Goal: Check status: Check status

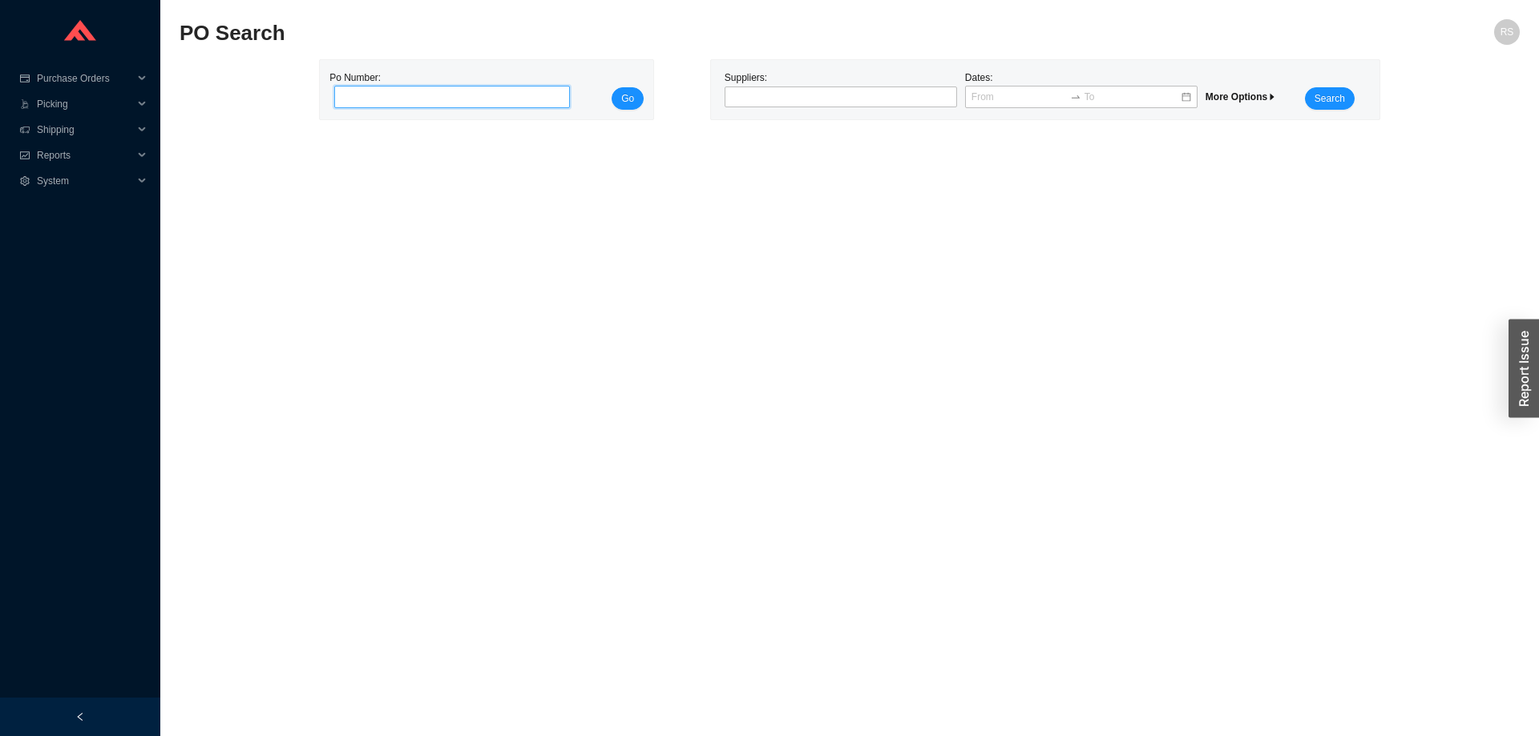
paste input "988314"
type input "988314"
click at [627, 95] on span "Go" at bounding box center [627, 99] width 13 height 16
type input "988769"
click at [635, 102] on button "Go" at bounding box center [627, 98] width 32 height 22
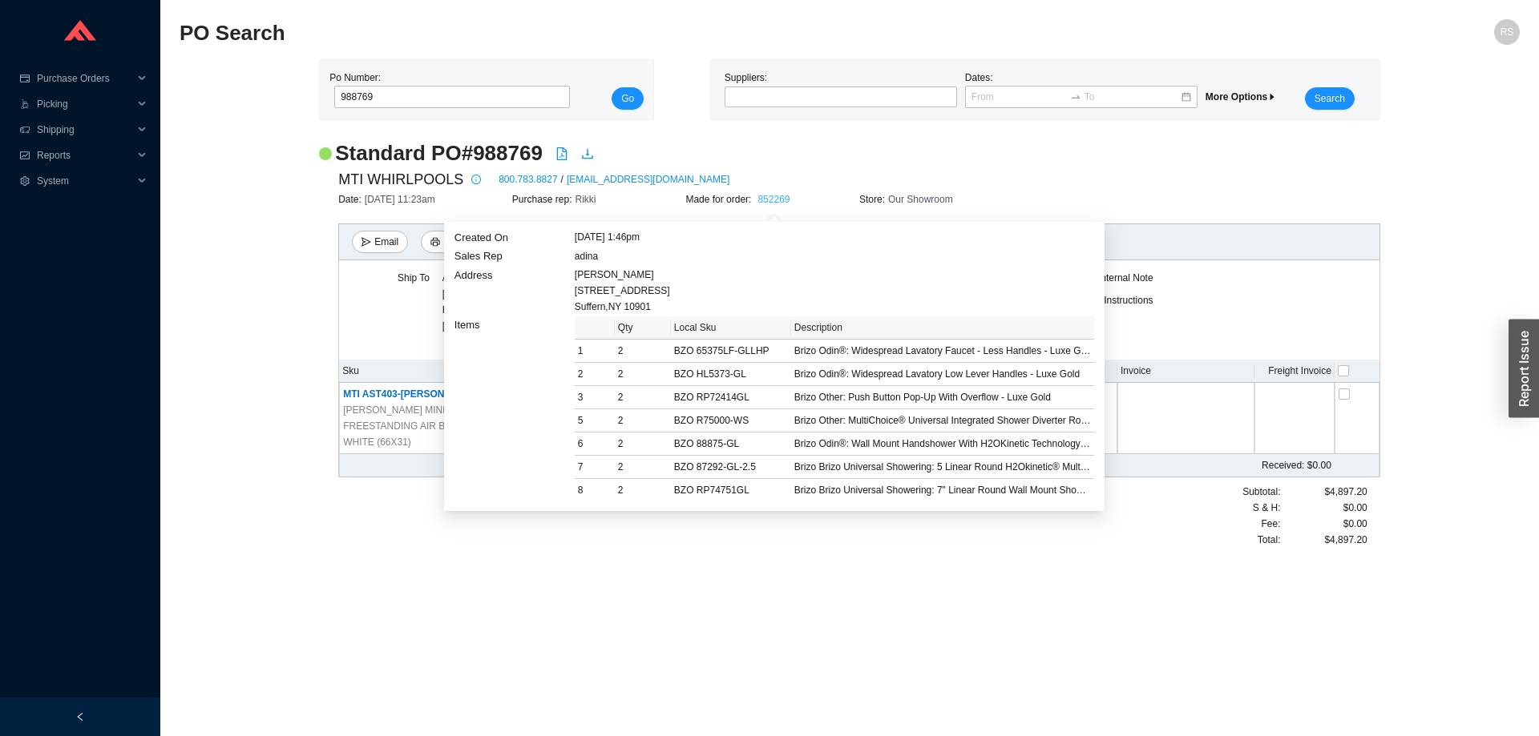
click at [769, 197] on link "852269" at bounding box center [773, 199] width 32 height 11
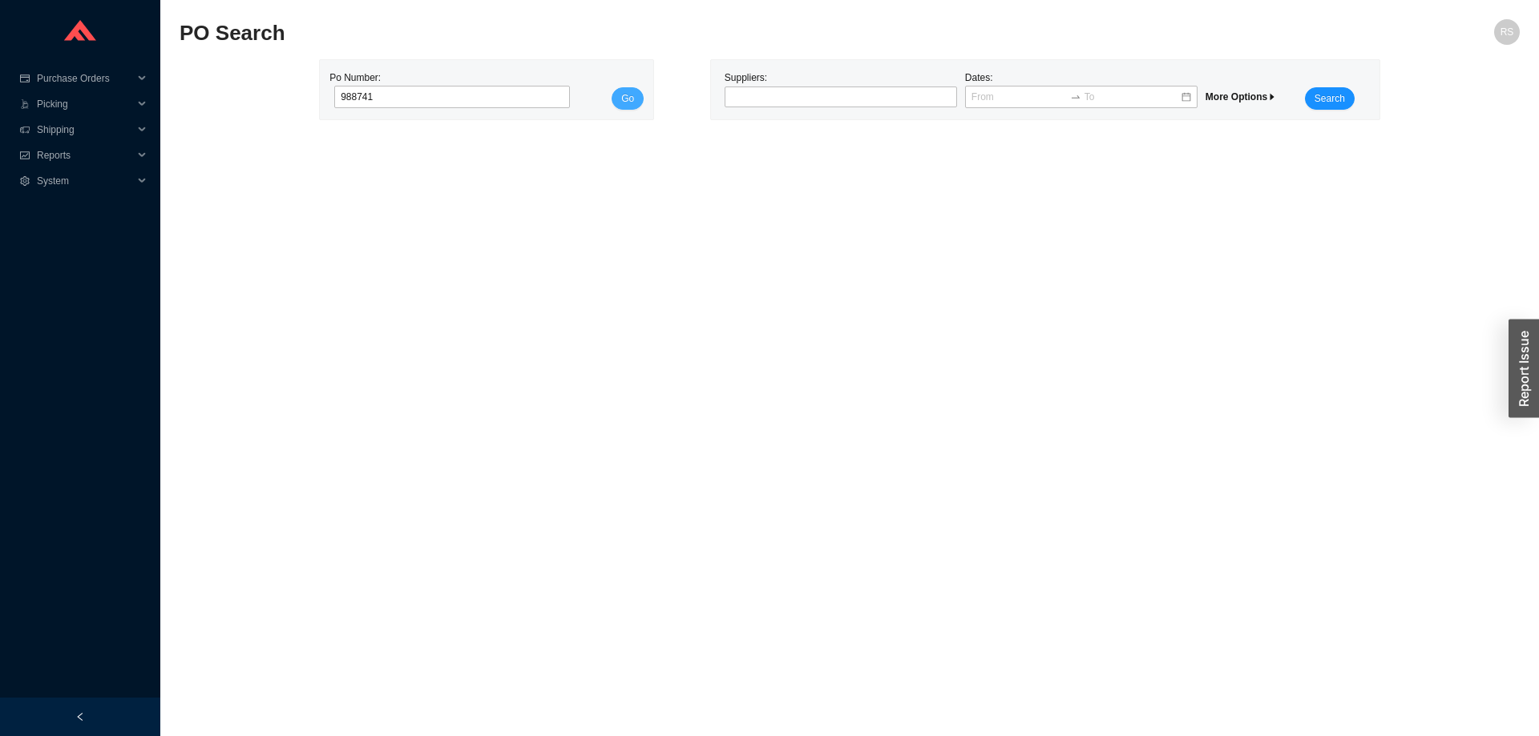
type input "988741"
click at [634, 95] on span "Go" at bounding box center [627, 99] width 13 height 16
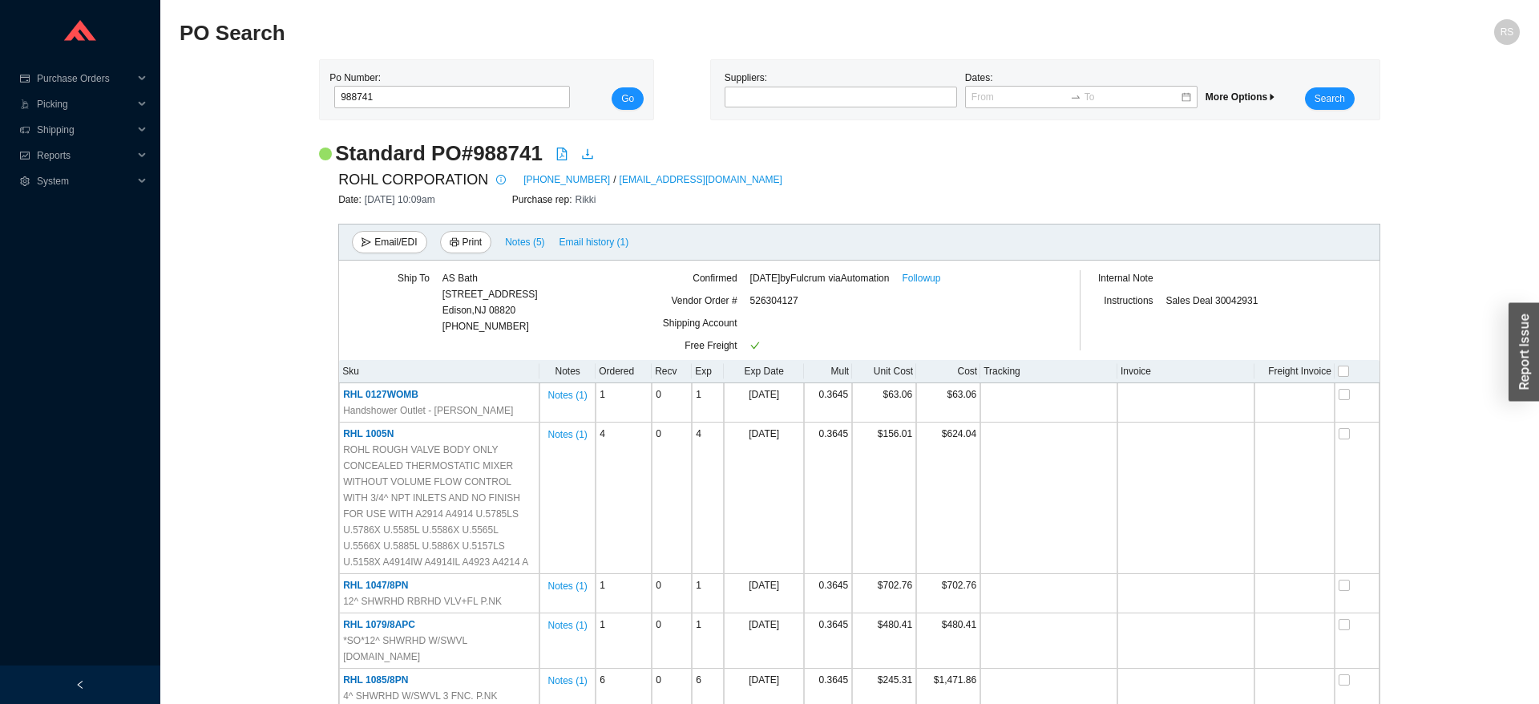
scroll to position [2604, 0]
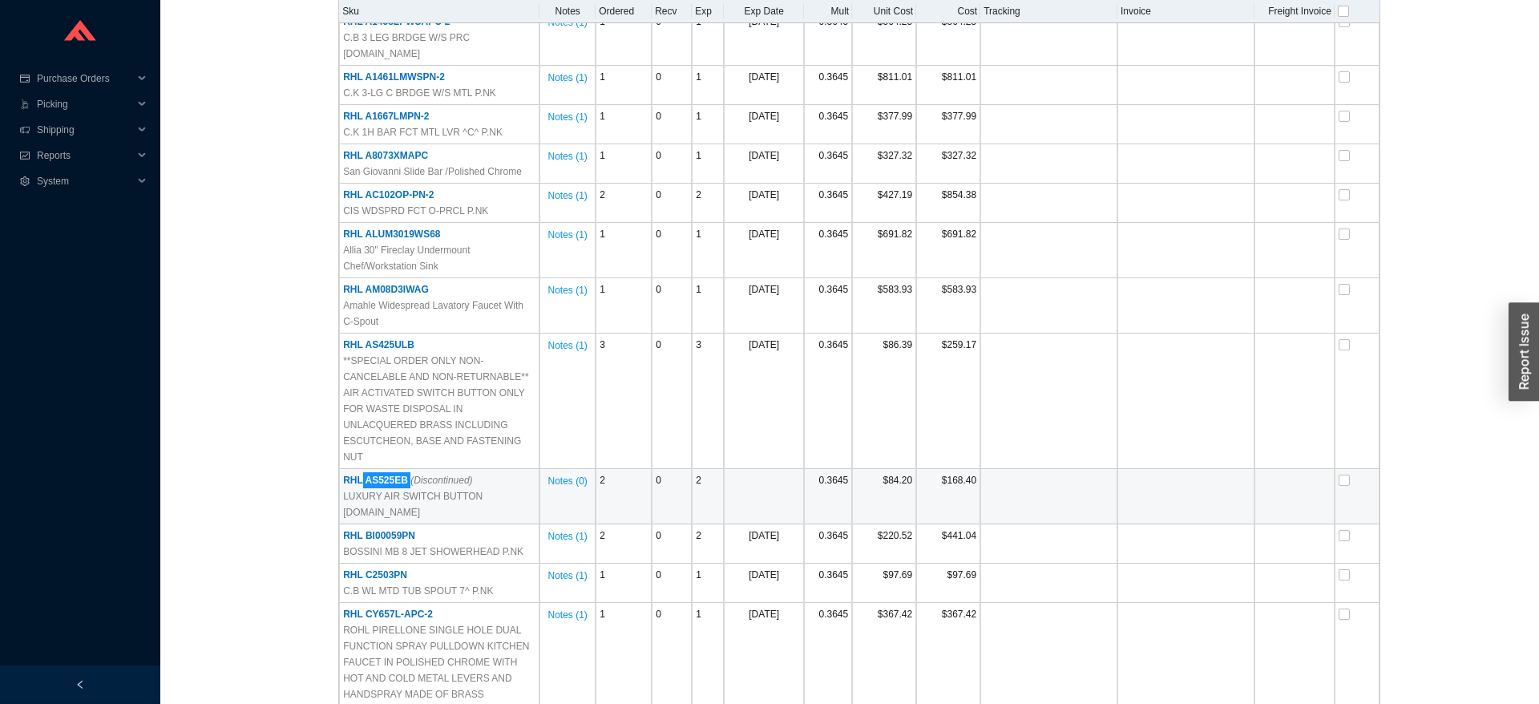
click at [365, 474] on span "RHL AS525EB (Discontinued)" at bounding box center [407, 479] width 129 height 11
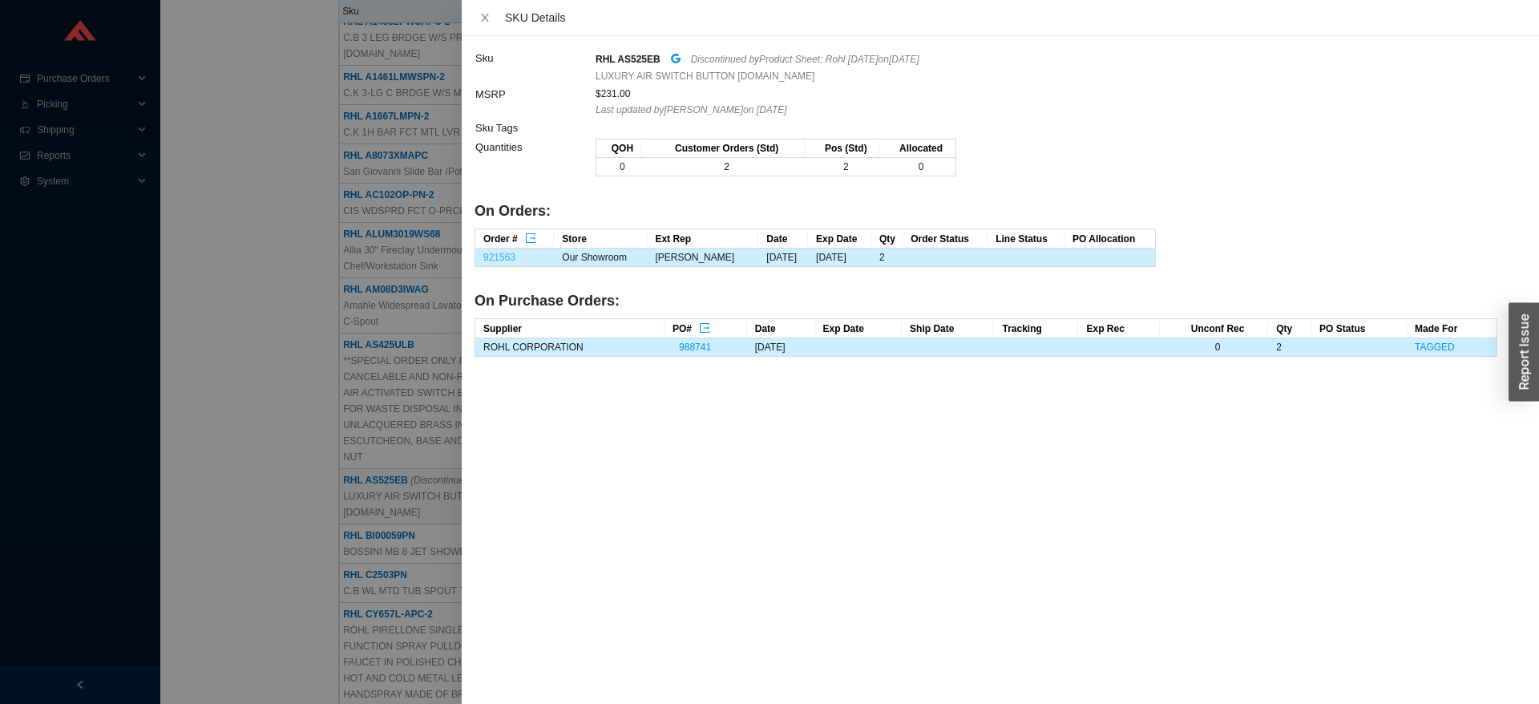
click at [505, 258] on link "921563" at bounding box center [499, 257] width 32 height 11
click at [376, 119] on div at bounding box center [769, 352] width 1539 height 704
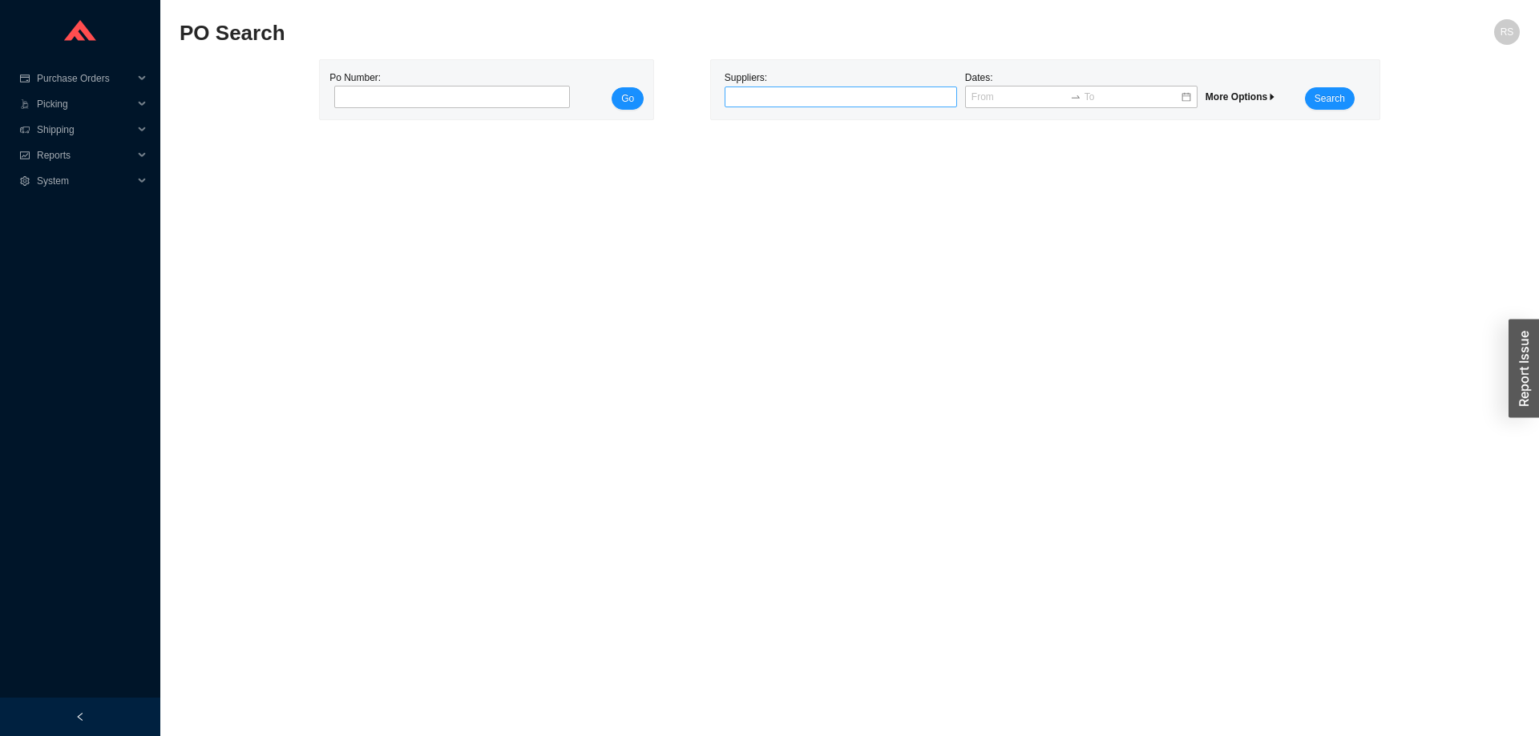
click at [740, 91] on div at bounding box center [834, 97] width 212 height 16
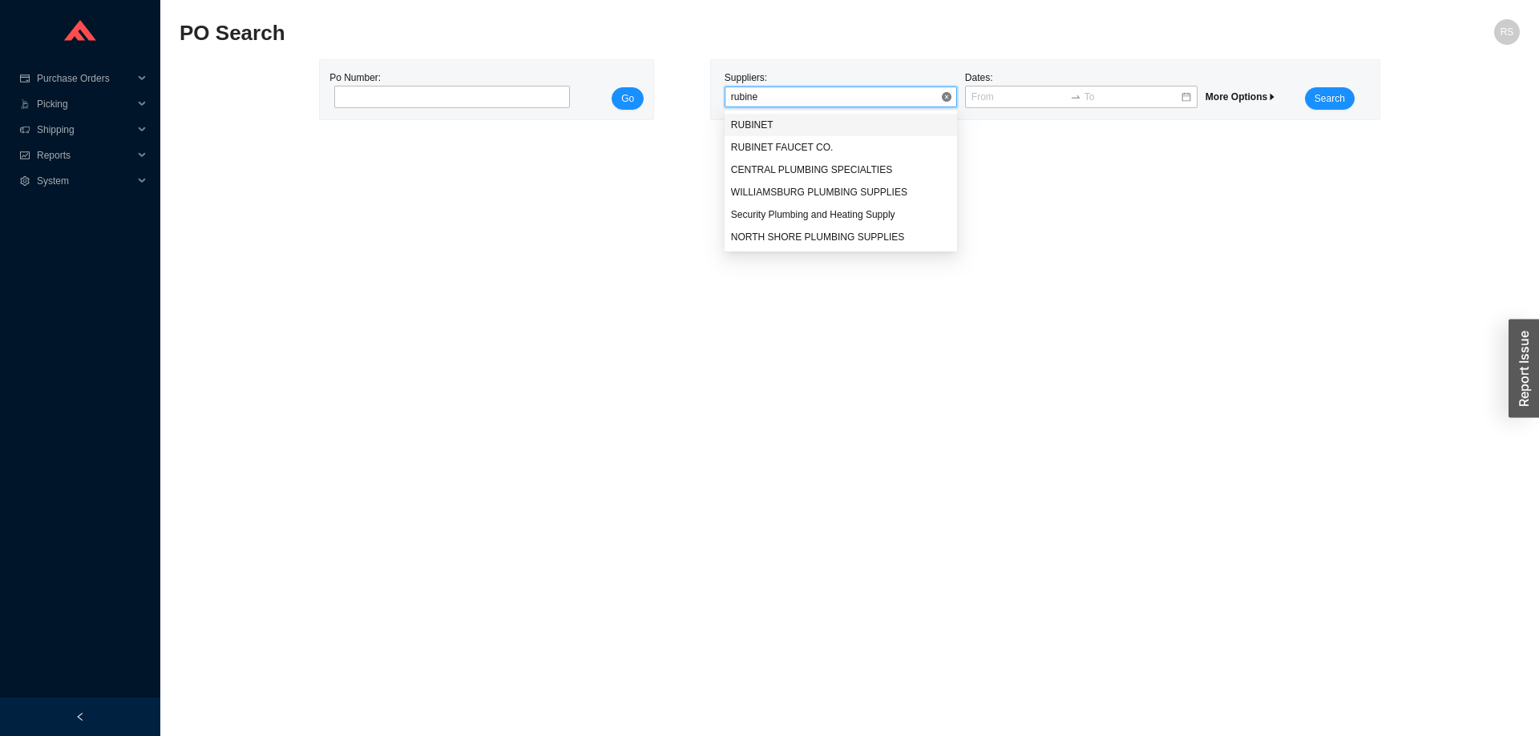
type input "rubinet"
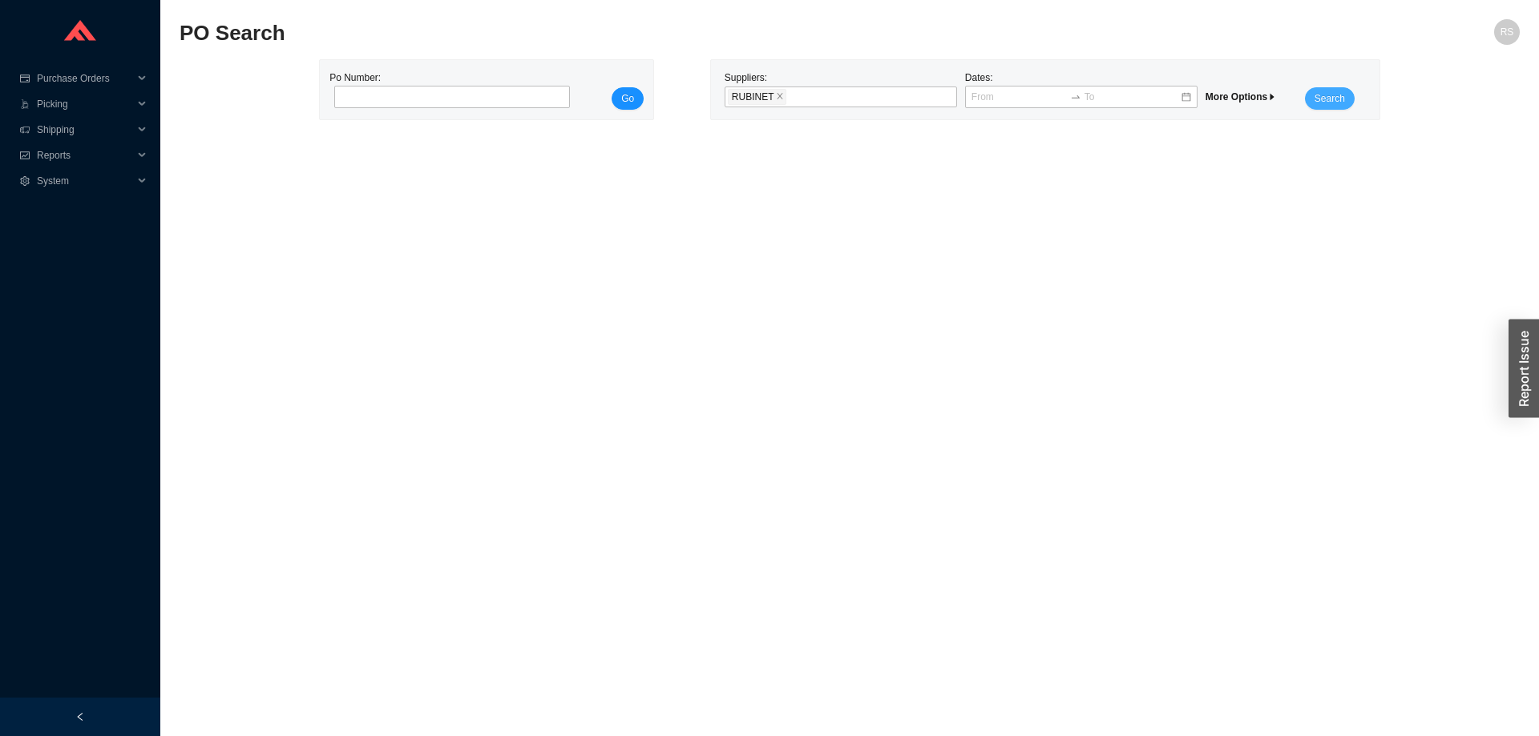
click at [1328, 100] on span "Search" at bounding box center [1329, 99] width 30 height 16
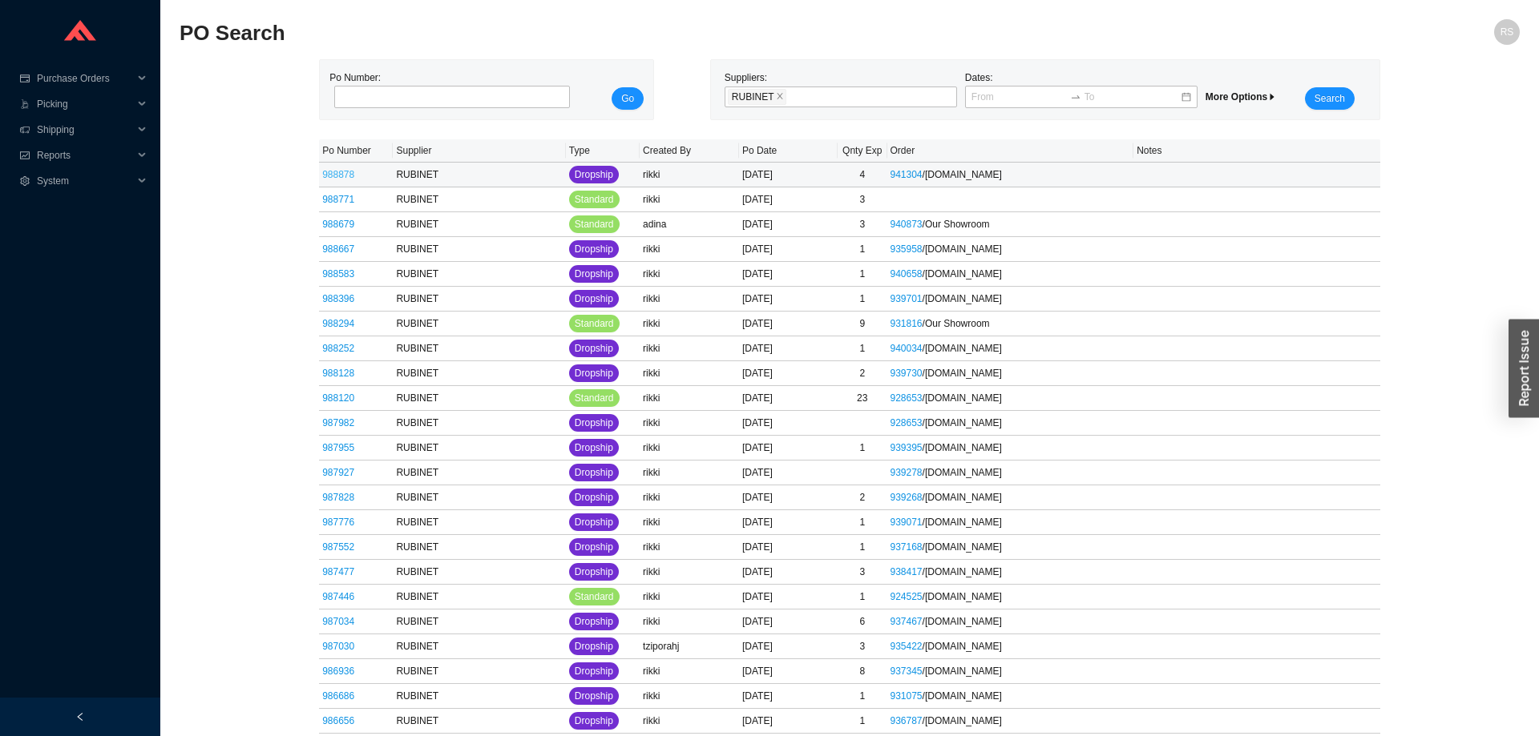
click at [348, 179] on link "988878" at bounding box center [338, 174] width 32 height 11
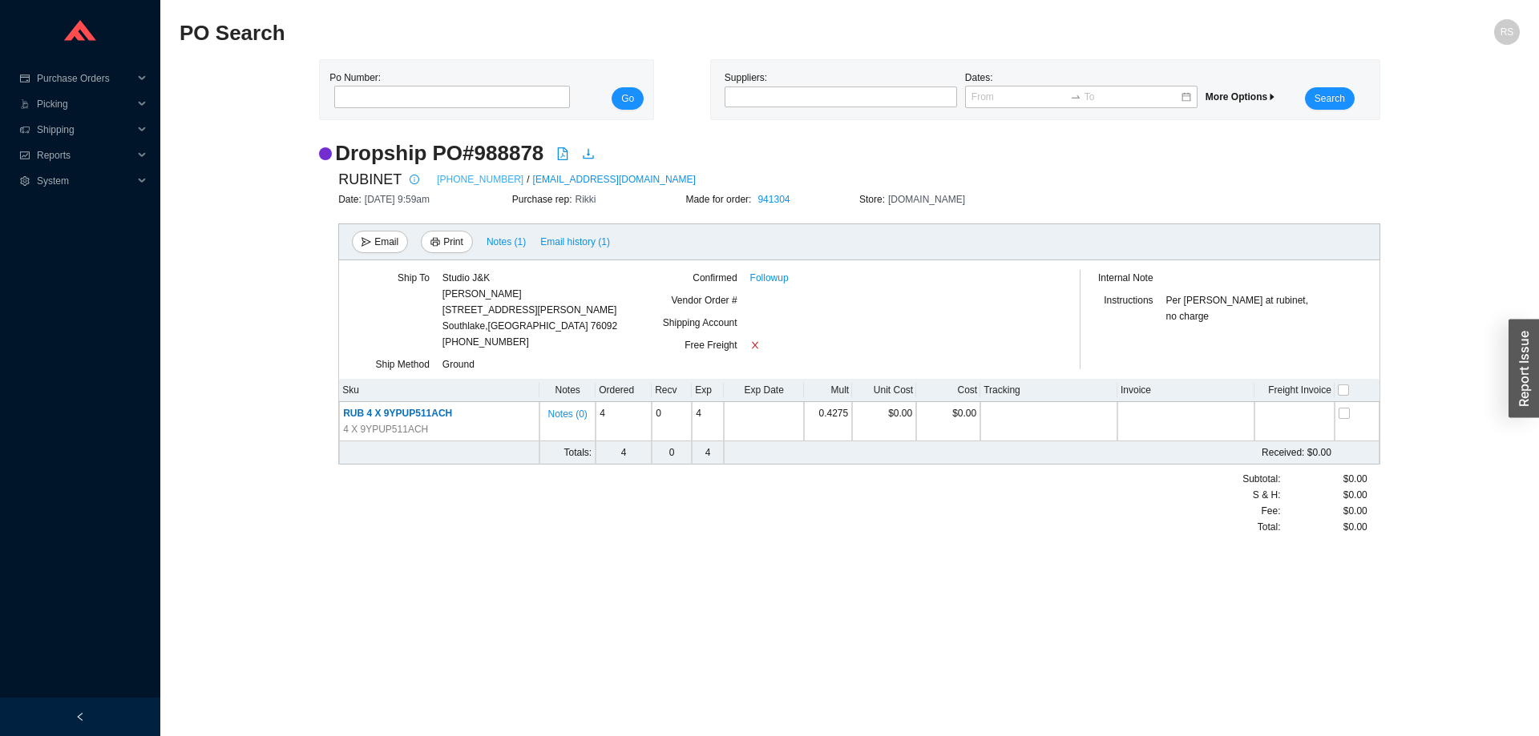
click at [458, 179] on link "800-461-5901" at bounding box center [480, 179] width 87 height 16
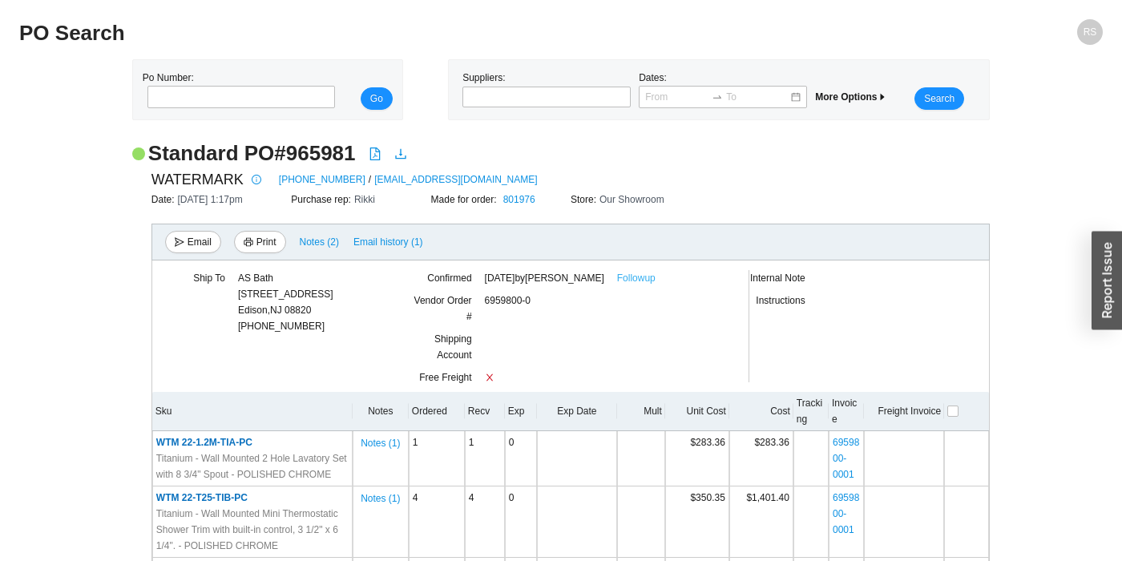
click at [634, 279] on link "Followup" at bounding box center [636, 278] width 38 height 16
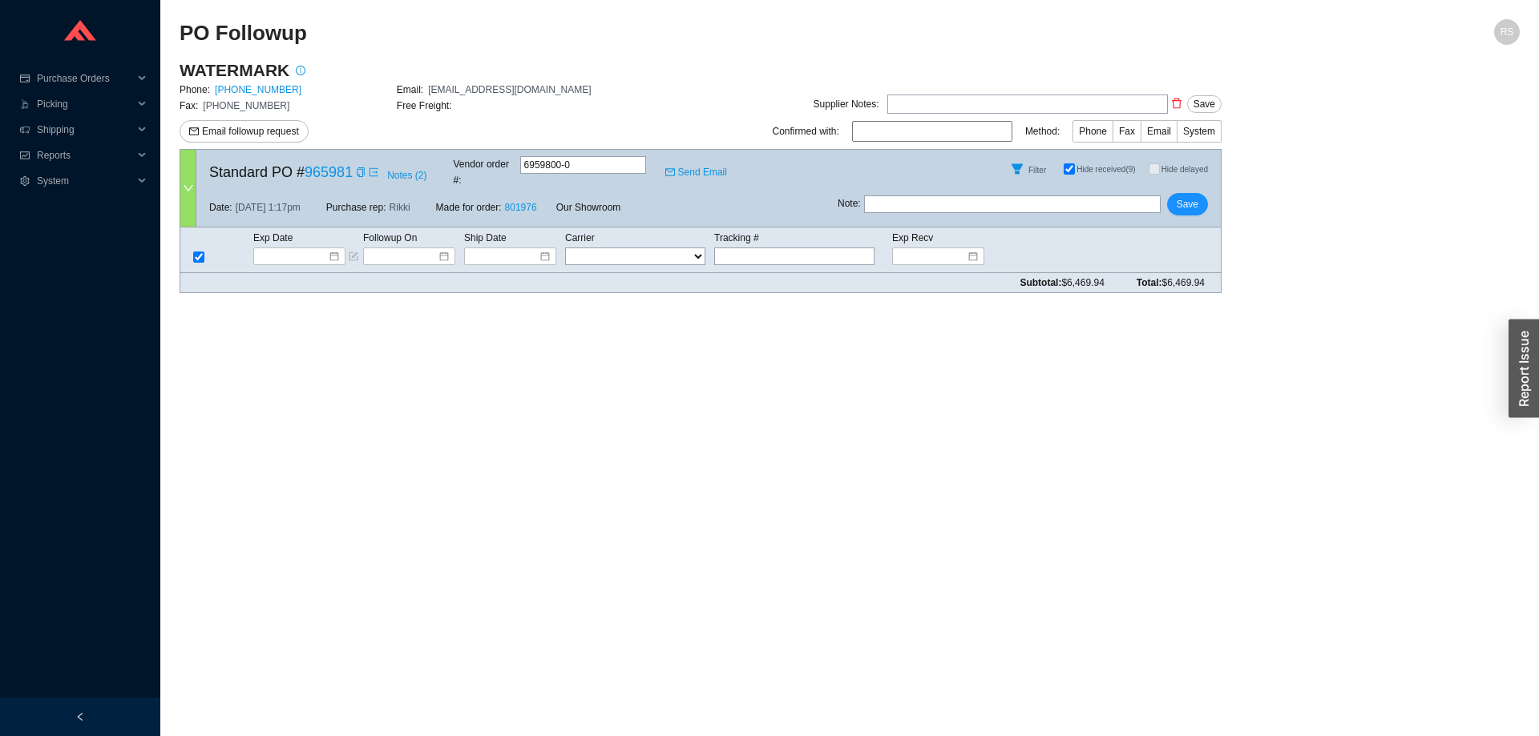
click at [365, 352] on main "PO Followup RS WATERMARK Phone: 718-257-2800 Email: ORDERS@WATERMARK-DESIGNS.CO…" at bounding box center [849, 377] width 1340 height 717
click at [408, 169] on span "Notes ( 2 )" at bounding box center [406, 175] width 39 height 16
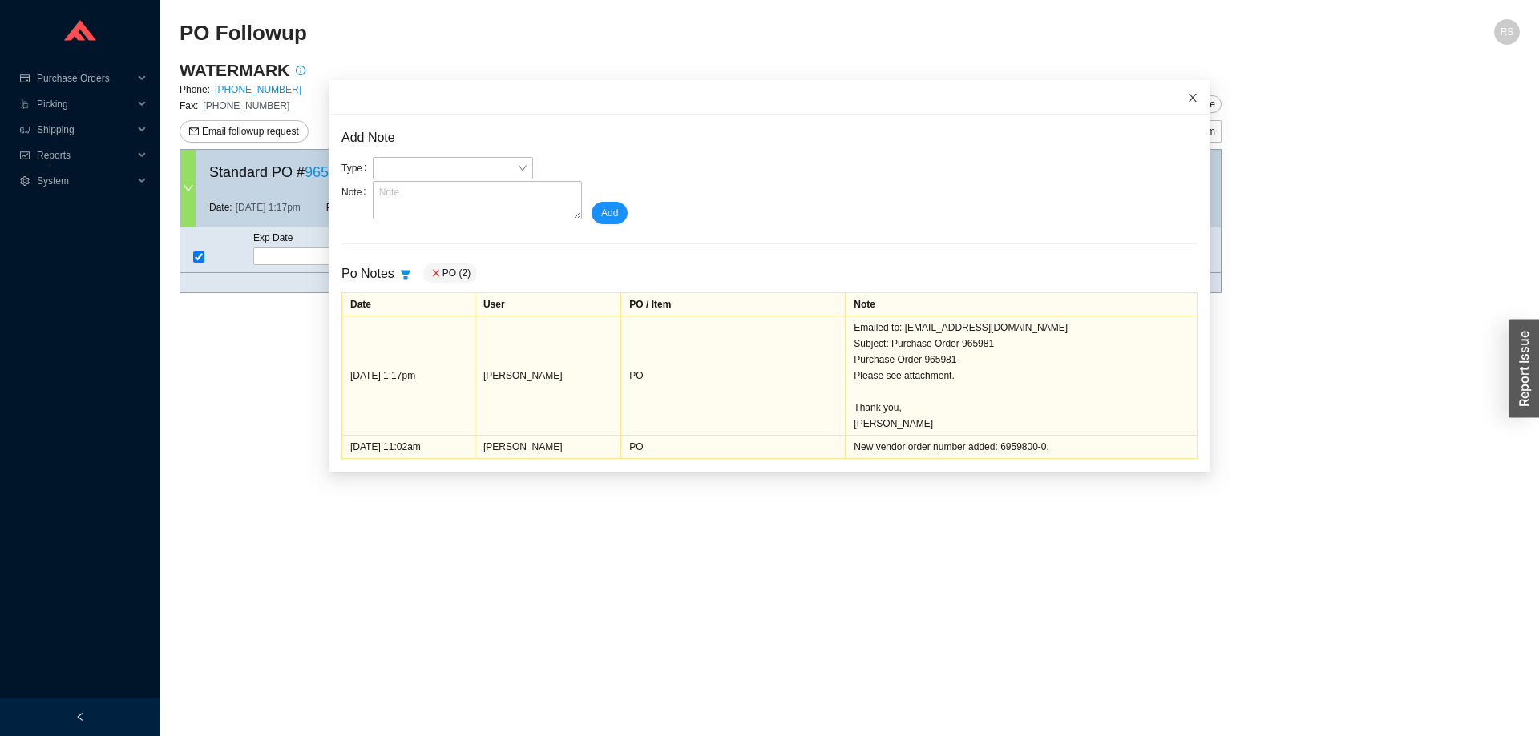
click at [1197, 100] on icon "close" at bounding box center [1192, 97] width 11 height 11
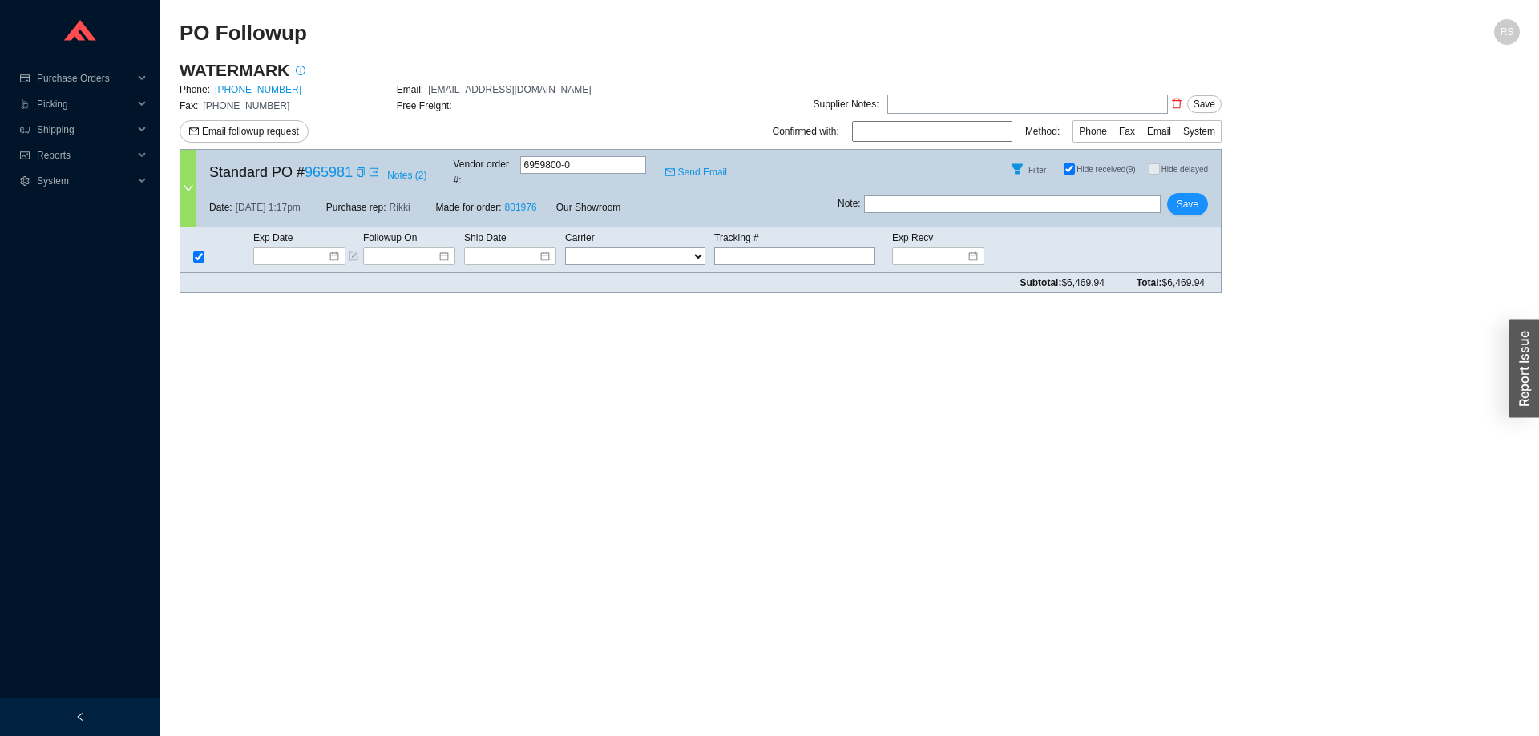
drag, startPoint x: 231, startPoint y: 200, endPoint x: 310, endPoint y: 198, distance: 79.3
click at [310, 198] on div "Date: 1/15/25 1:17pm Purchase rep: Rikki Made for order: 801976 Our Showroom" at bounding box center [516, 207] width 641 height 38
drag, startPoint x: 312, startPoint y: 196, endPoint x: 1226, endPoint y: 278, distance: 918.0
click at [1226, 278] on main "WATERMARK Phone: 718-257-2800 Email: ORDERS@WATERMARK-DESIGNS.COM Fax: 718-257-…" at bounding box center [849, 182] width 1340 height 247
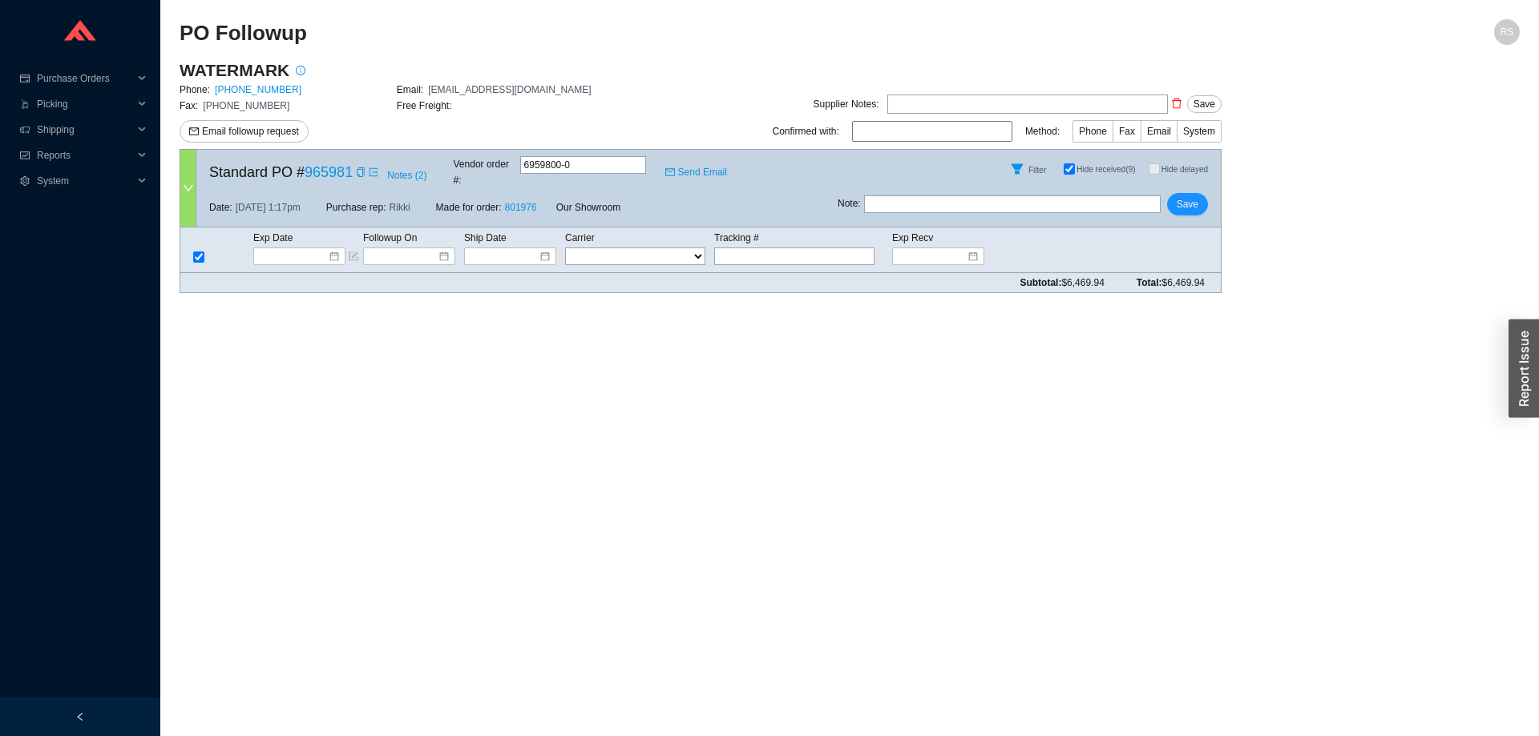
click at [1226, 278] on main "WATERMARK Phone: 718-257-2800 Email: ORDERS@WATERMARK-DESIGNS.COM Fax: 718-257-…" at bounding box center [849, 182] width 1340 height 247
drag, startPoint x: 1215, startPoint y: 270, endPoint x: 463, endPoint y: 42, distance: 785.3
click at [462, 42] on section "PO Followup RS WATERMARK Phone: 718-257-2800 Email: ORDERS@WATERMARK-DESIGNS.CO…" at bounding box center [849, 162] width 1340 height 287
click at [463, 42] on h2 "PO Followup" at bounding box center [681, 33] width 1005 height 28
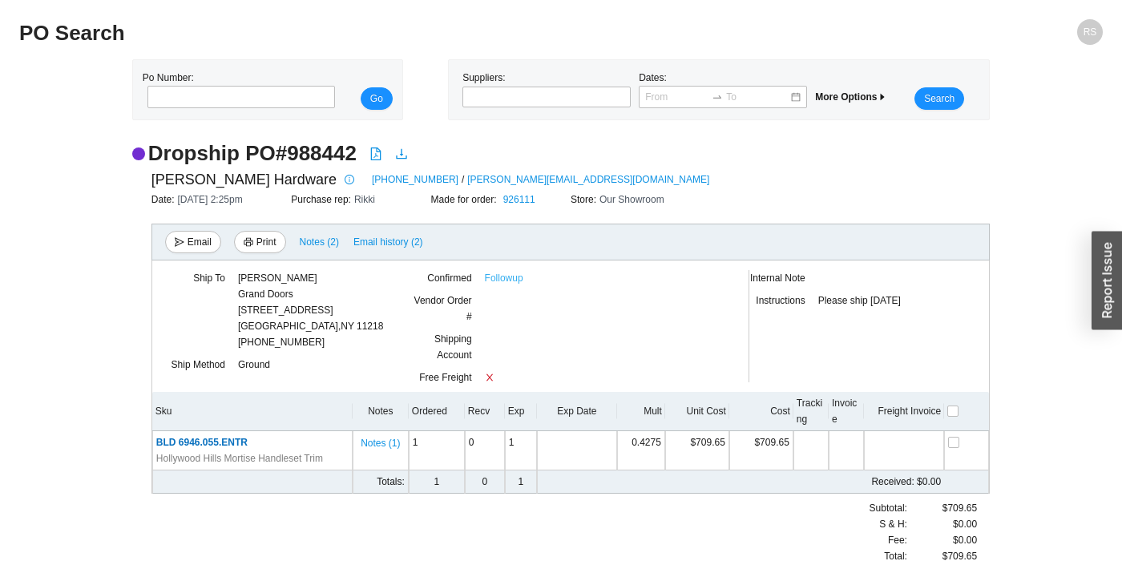
click at [502, 276] on link "Followup" at bounding box center [504, 278] width 38 height 16
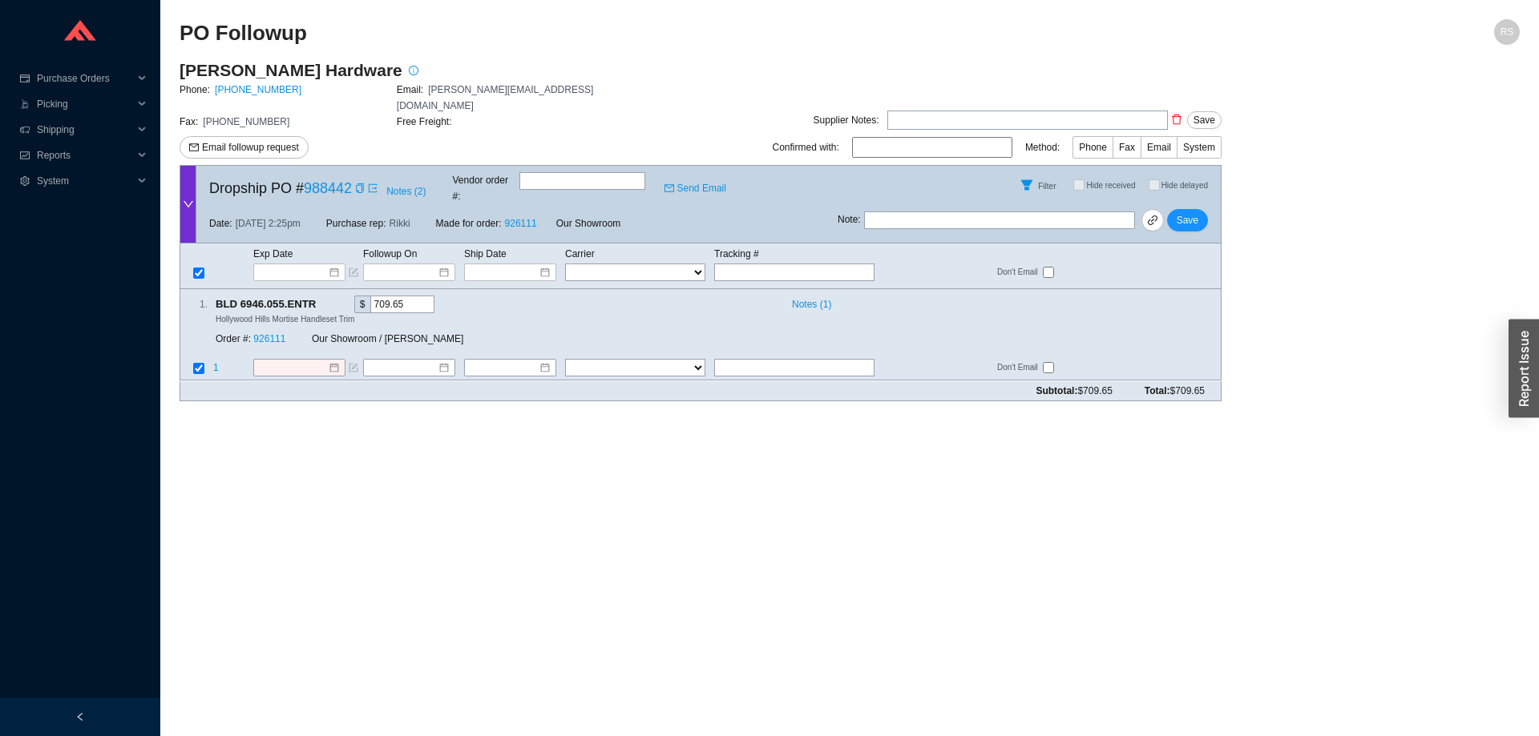
click at [654, 543] on main "PO Followup [PERSON_NAME] Hardware Phone: [PHONE_NUMBER] Email: [PERSON_NAME][E…" at bounding box center [849, 377] width 1340 height 717
click at [399, 184] on span "Notes ( 2 )" at bounding box center [405, 192] width 39 height 16
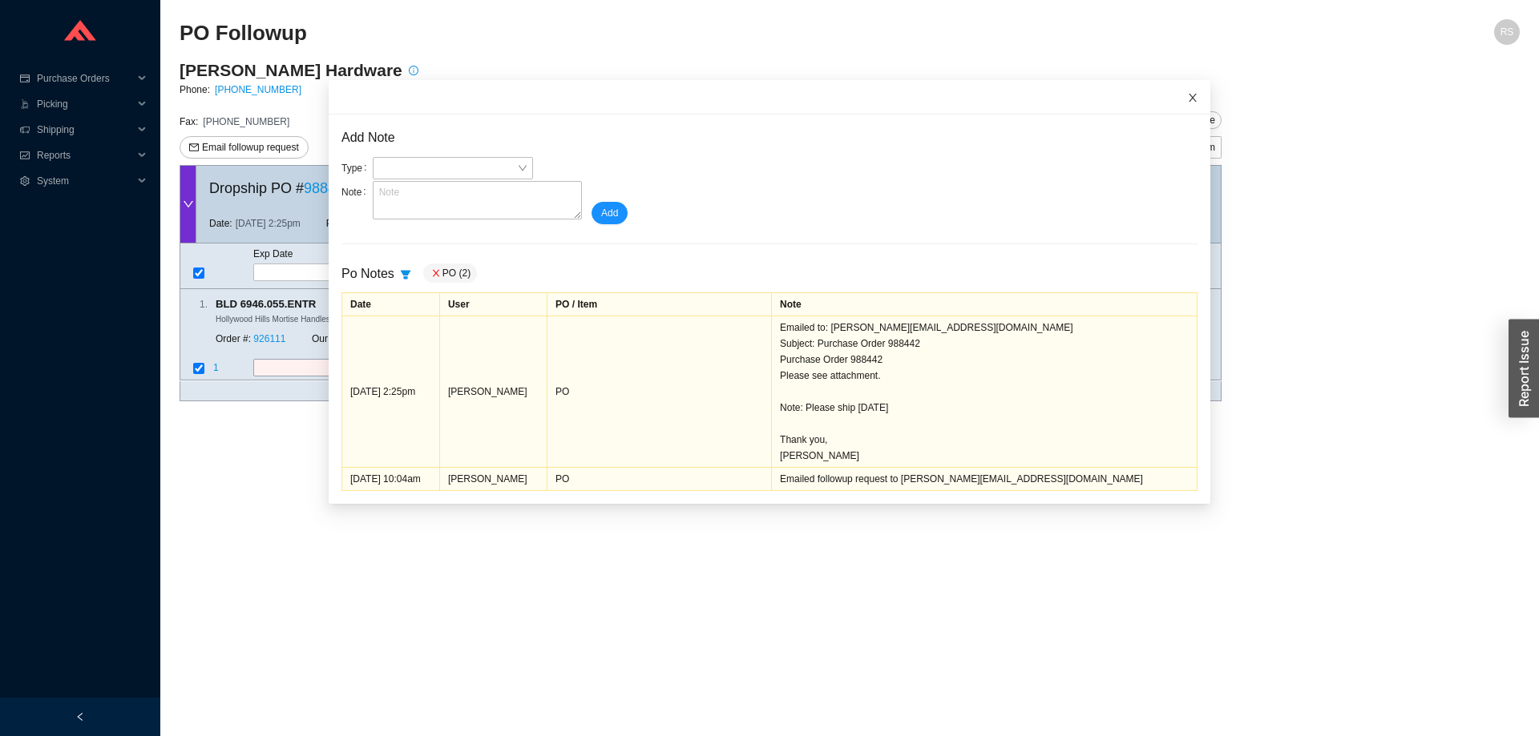
click at [1192, 101] on icon "close" at bounding box center [1192, 97] width 11 height 11
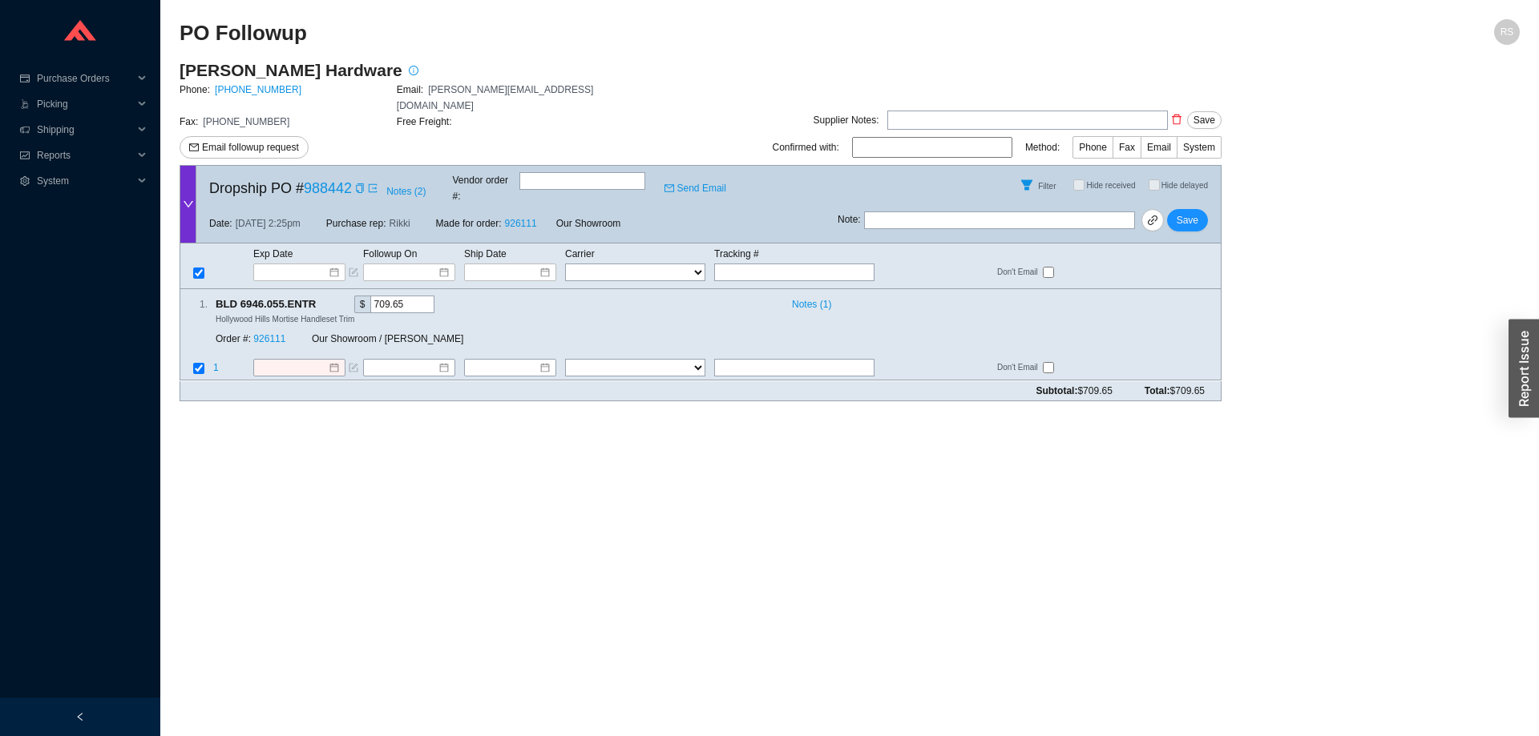
drag, startPoint x: 1214, startPoint y: 357, endPoint x: 54, endPoint y: 29, distance: 1205.2
click at [54, 29] on section "Purchase Orders .warehouse-cart-packages-a{fill:none;stroke:currentColor;stroke…" at bounding box center [769, 368] width 1539 height 736
click at [54, 29] on div at bounding box center [80, 33] width 160 height 66
drag, startPoint x: 46, startPoint y: 26, endPoint x: 1206, endPoint y: 356, distance: 1205.4
click at [160, 347] on aside "Purchase Orders .warehouse-cart-packages-a{fill:none;stroke:currentColor;stroke…" at bounding box center [80, 368] width 160 height 736
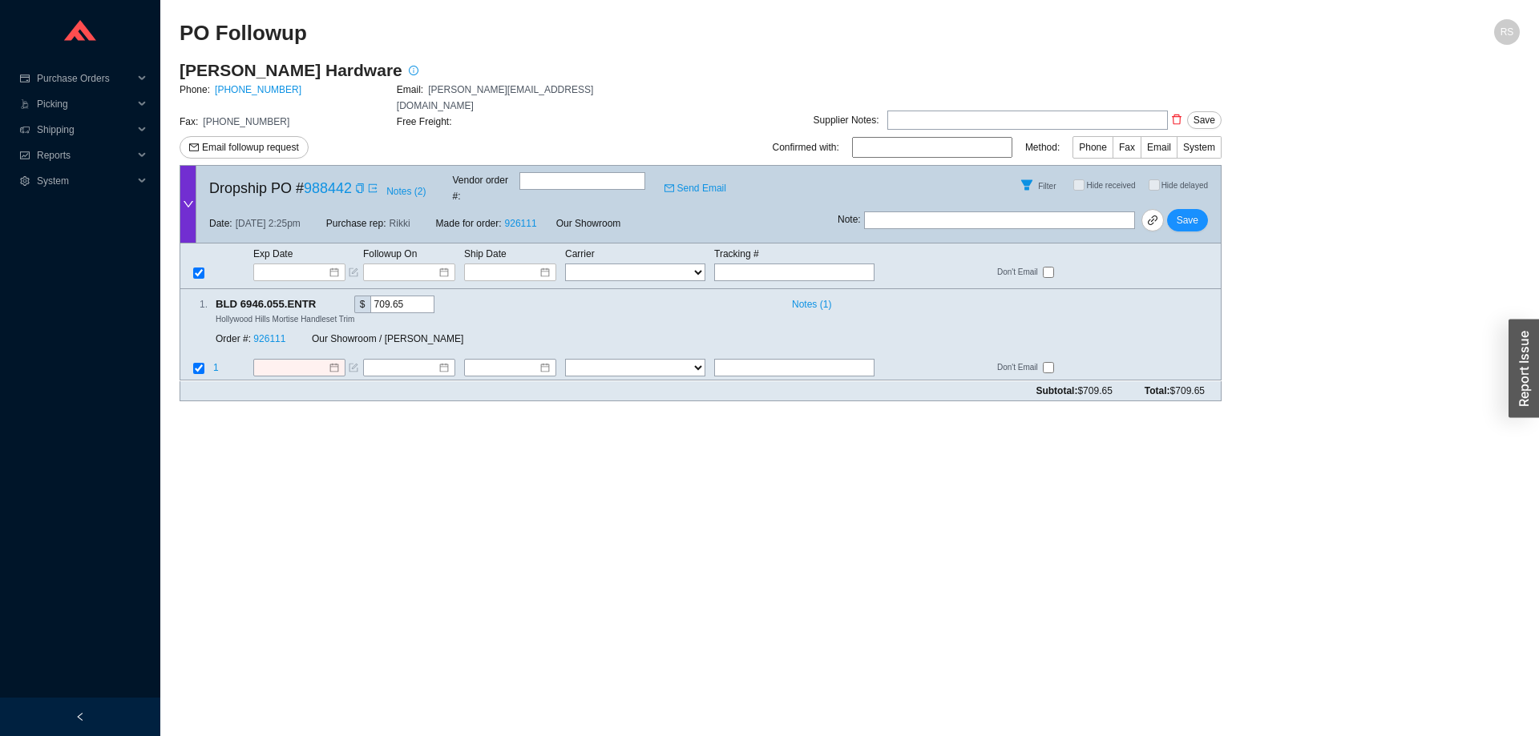
drag, startPoint x: 1206, startPoint y: 356, endPoint x: 1212, endPoint y: 364, distance: 10.3
click at [1212, 381] on div "Subtotal: $709.65 Total: $709.65" at bounding box center [700, 391] width 1042 height 20
click at [744, 264] on input "text" at bounding box center [794, 273] width 160 height 18
type input "1"
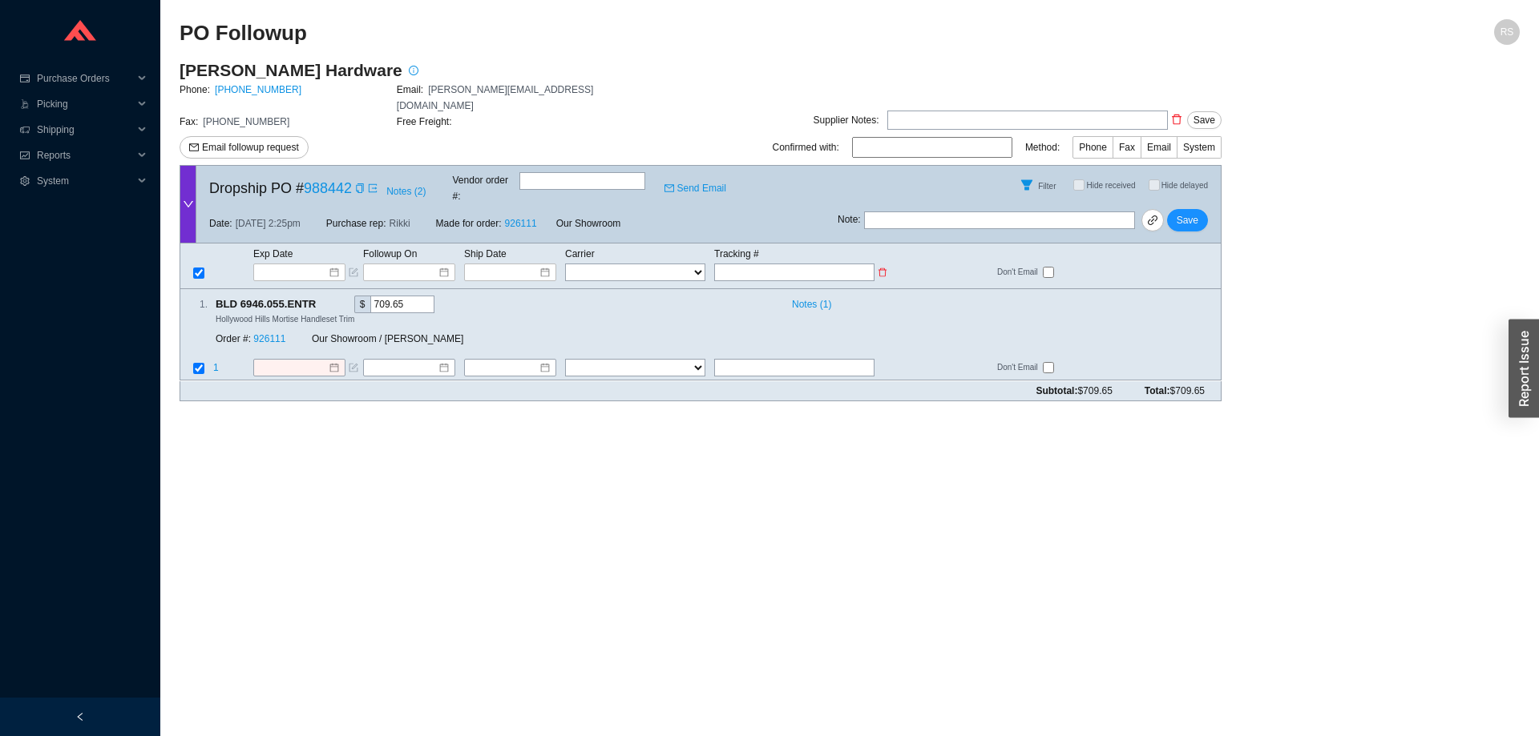
type input "1"
type input "1z"
type input "1z5"
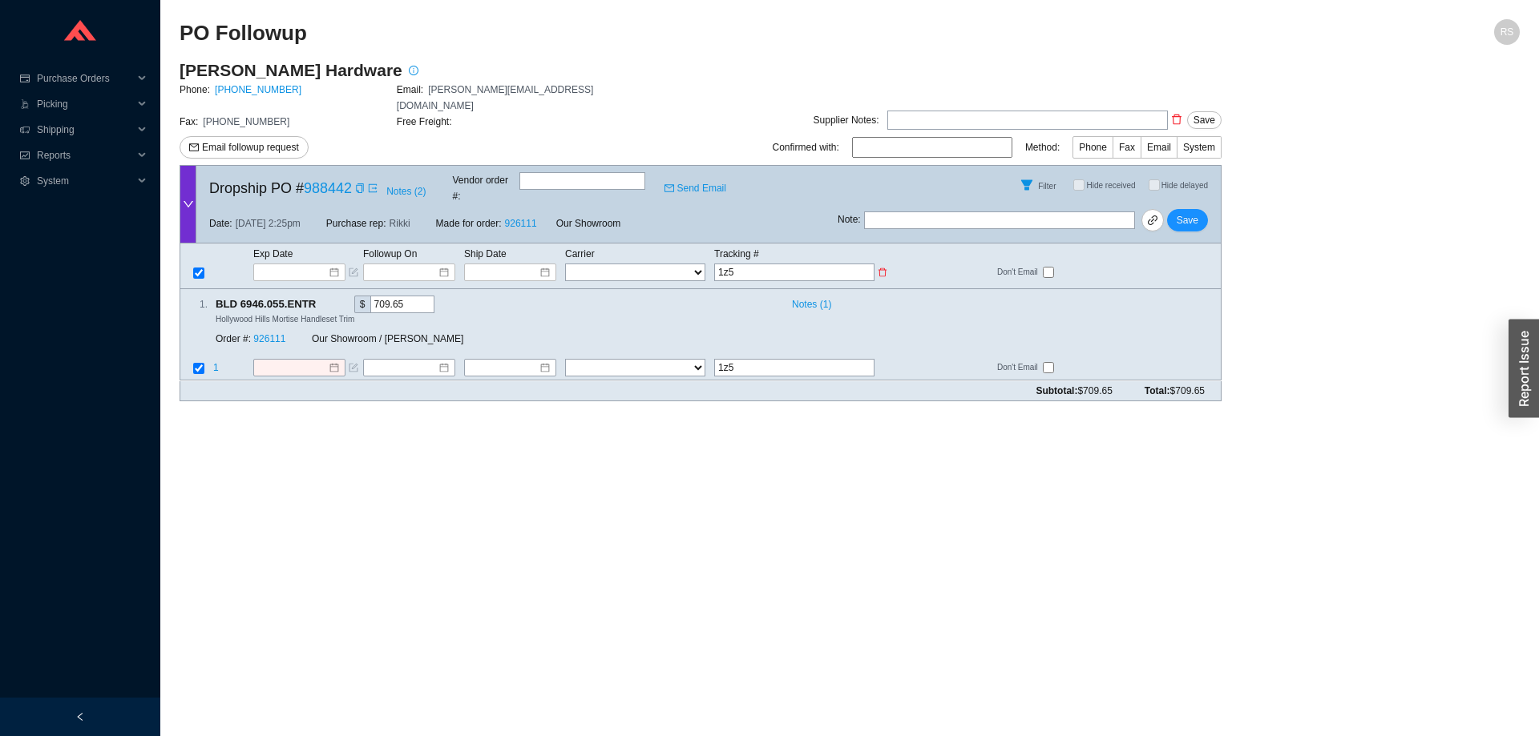
type input "1z5R"
type input "1z5RW"
type input "1z5RW6"
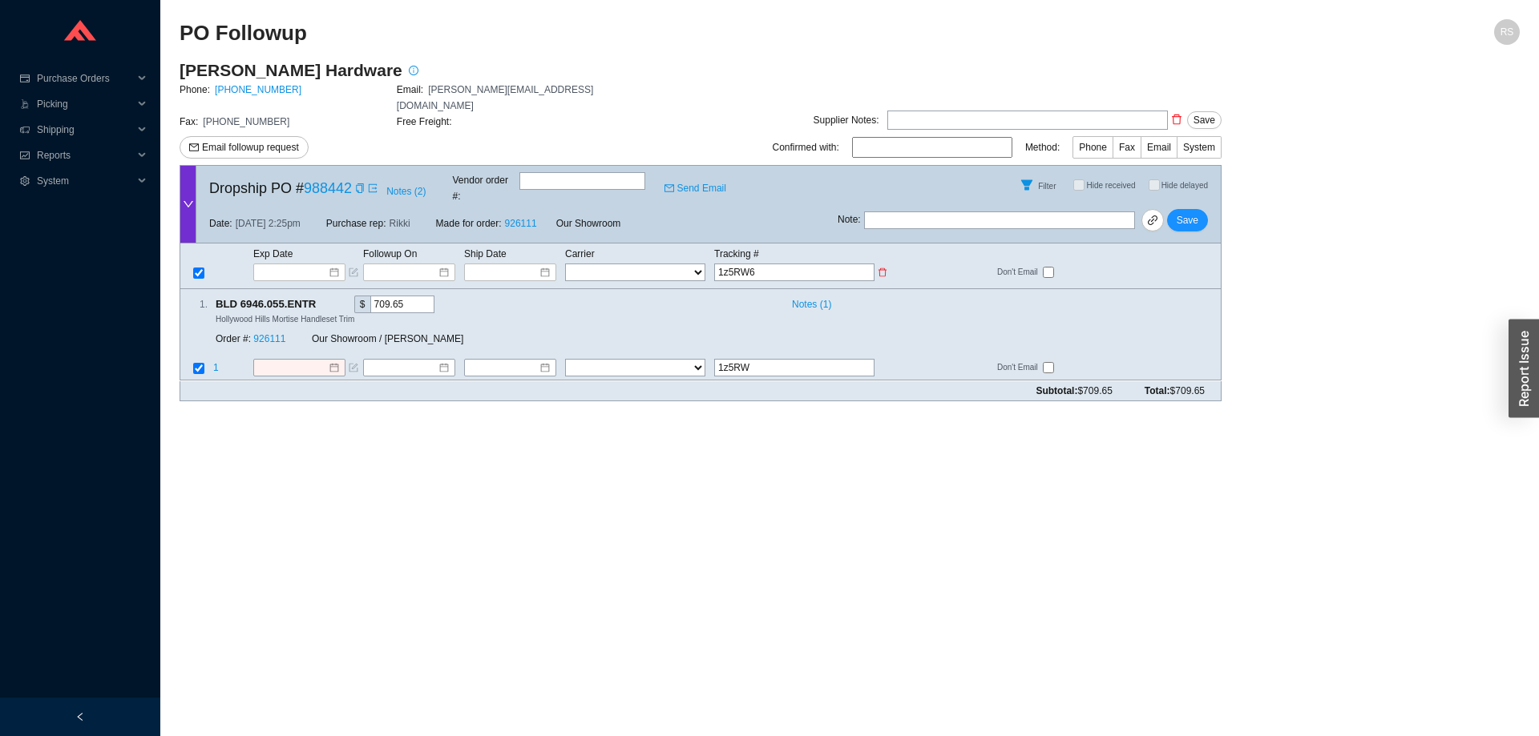
type input "1z5RW6"
type input "1z5RW68"
type input "1z5RW686"
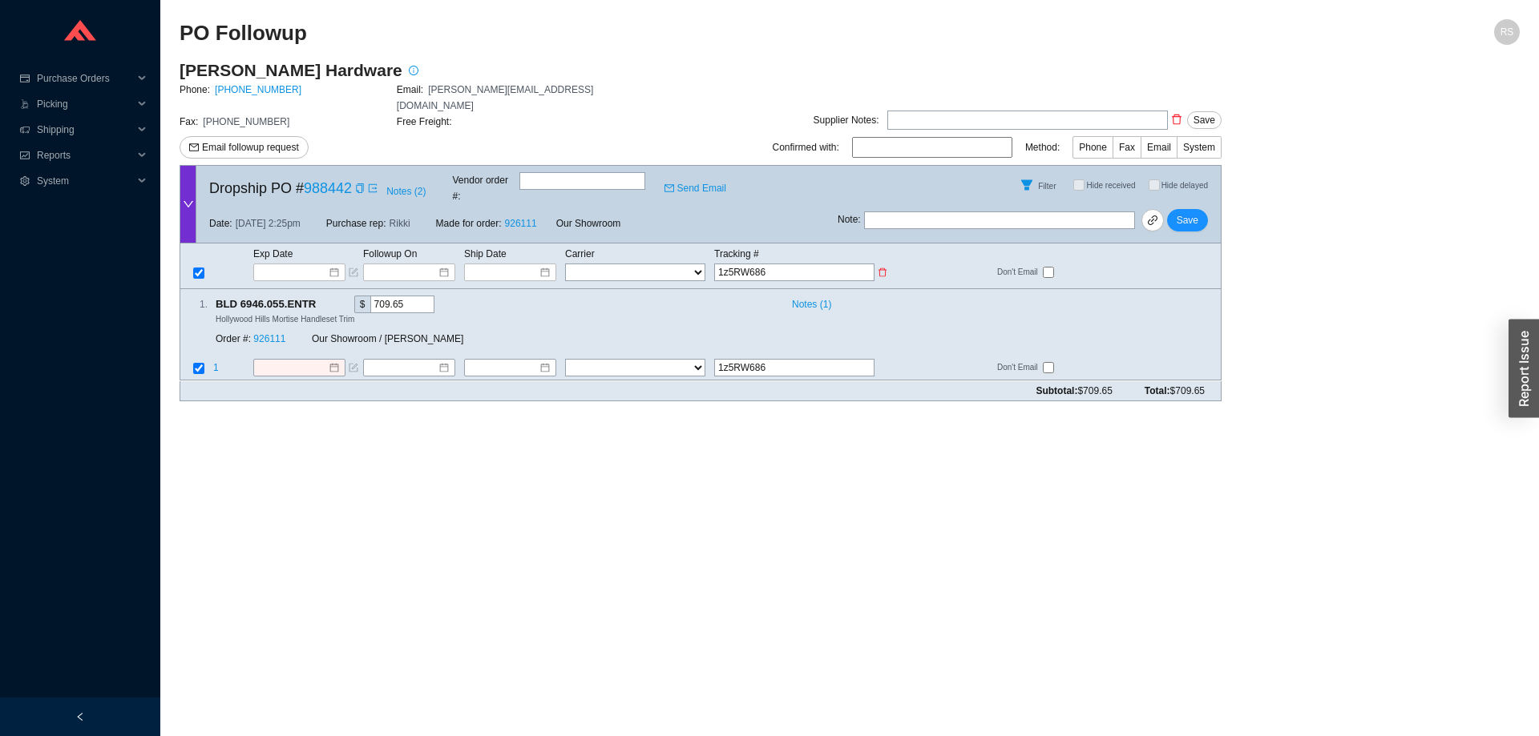
type input "1z5RW6860"
type input "1z5RW68603"
type input "1z5RW686037"
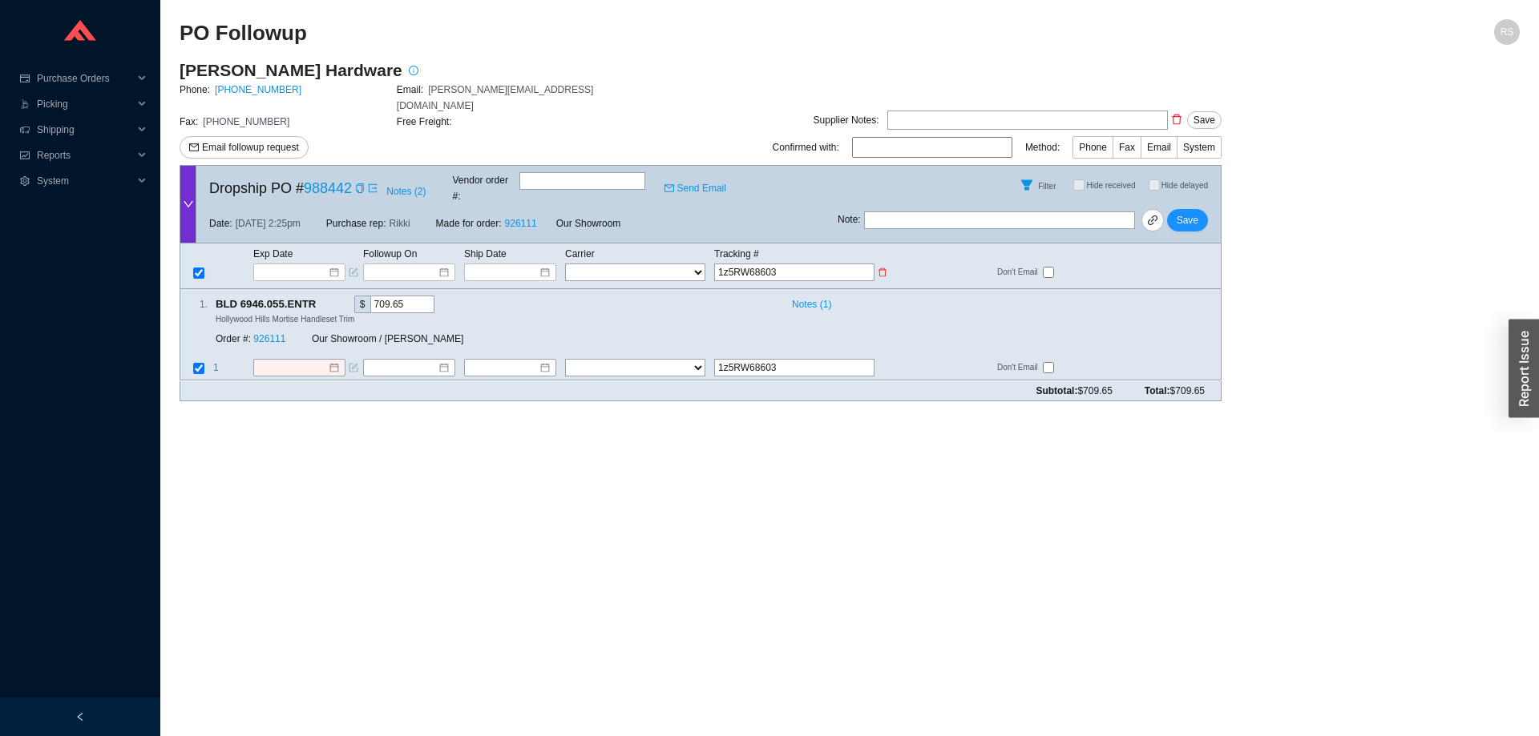
type input "1z5RW686037"
type input "1z5RW6860374"
type input "1z5RW68603743"
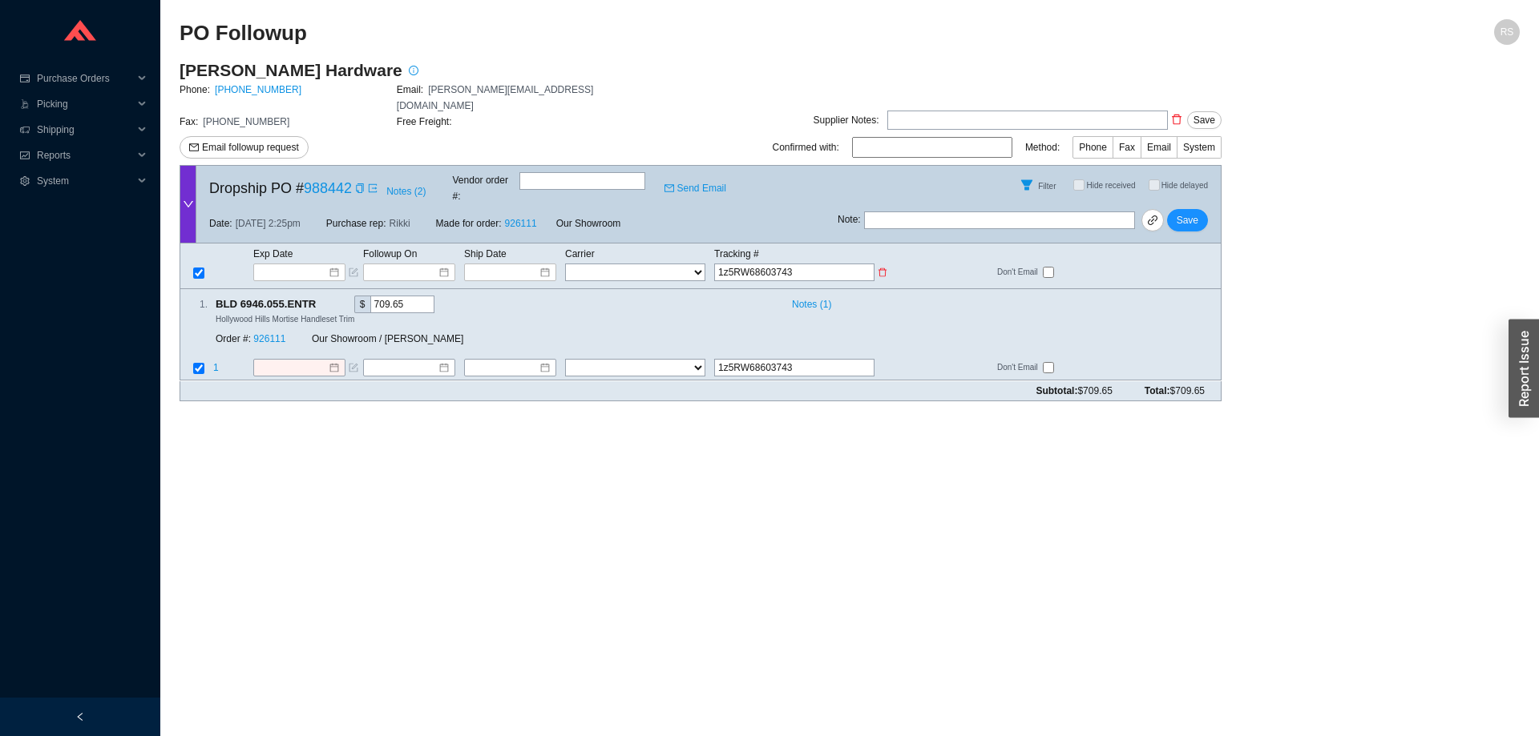
type input "1z5RW686037434"
type input "1z5RW6860374341"
type input "1z5RW68603743414"
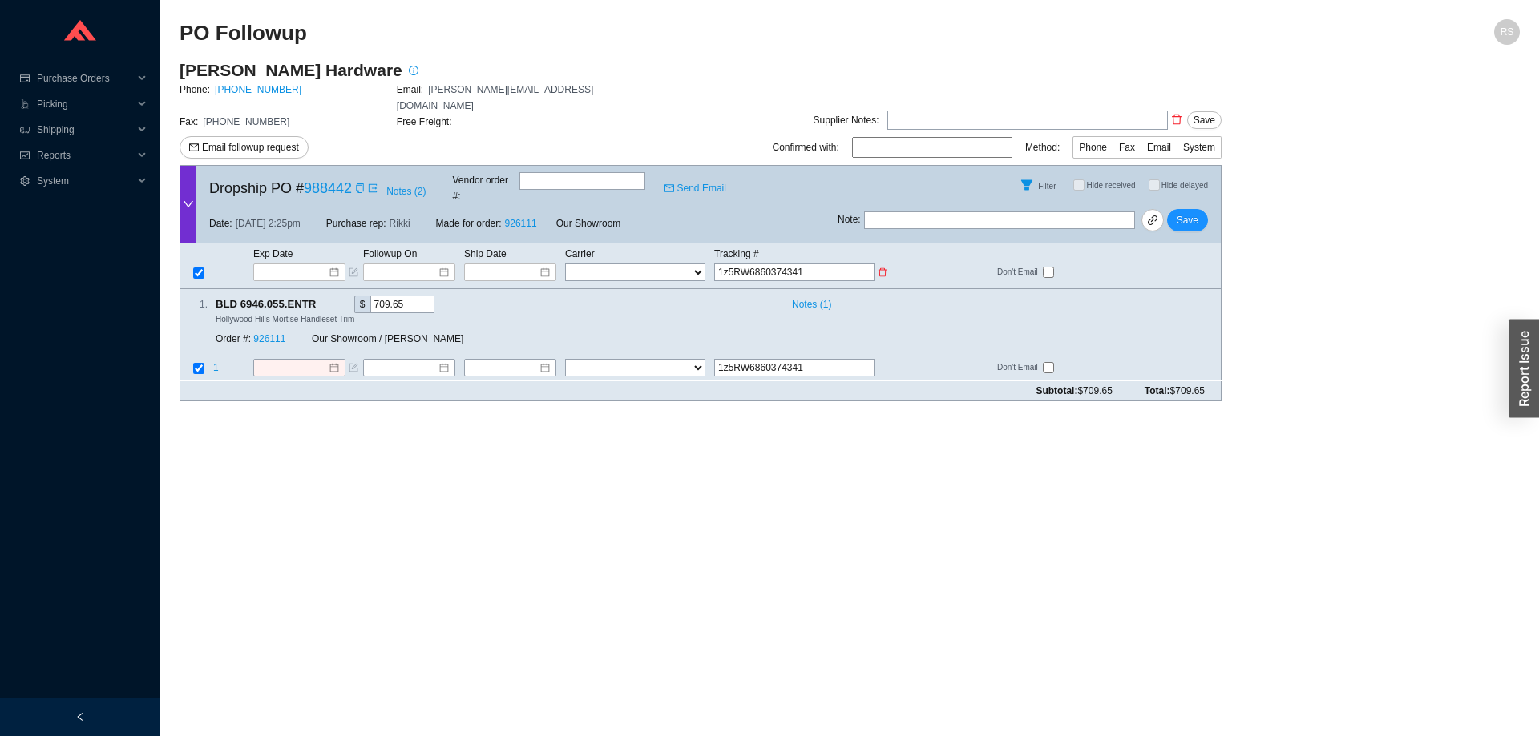
type input "1z5RW68603743414"
type input "1z5RW686037434149"
type input "1z5RW6860374341491"
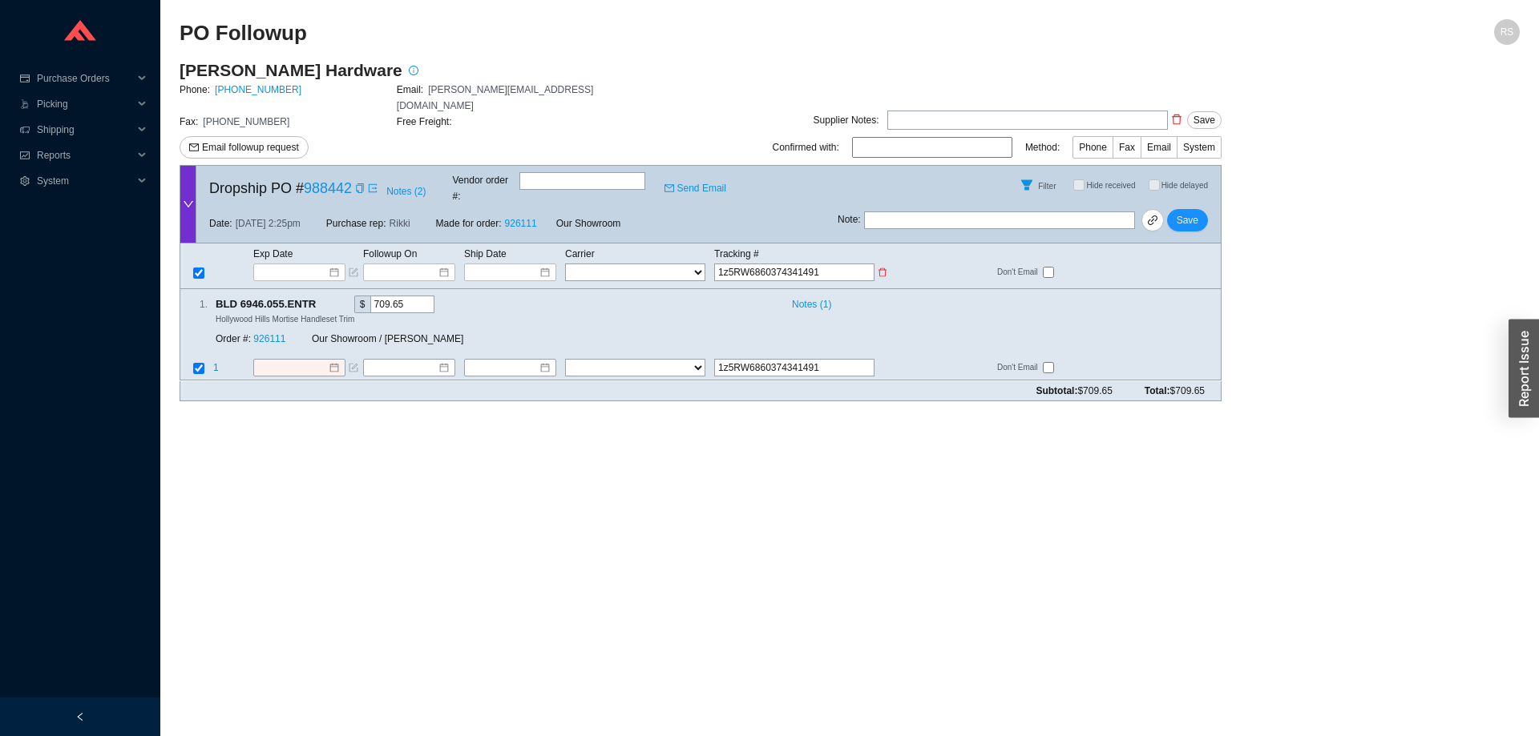
click at [724, 264] on input "1z5RW6860374341491" at bounding box center [794, 273] width 160 height 18
type input "1Z5RW6860374341491"
click at [1087, 142] on span "Phone" at bounding box center [1093, 147] width 28 height 11
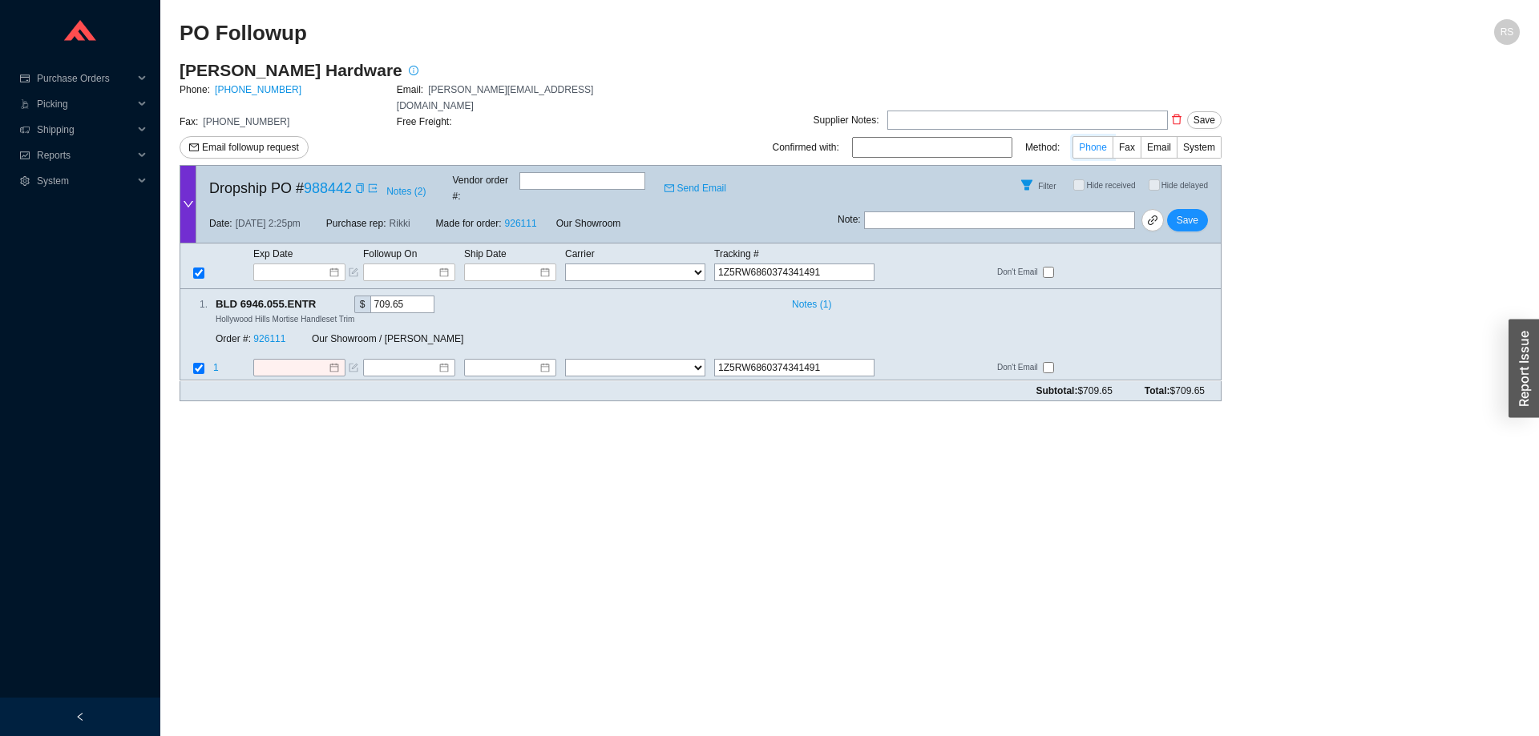
click at [1112, 151] on input "Phone" at bounding box center [1112, 151] width 0 height 0
click at [941, 141] on input at bounding box center [932, 147] width 160 height 21
type input "[PERSON_NAME]"
click at [565, 264] on select "FedEx UPS ---------------- 2 Day Transportation INC A&B Freight A. [PERSON_NAME…" at bounding box center [635, 273] width 140 height 18
select select "2"
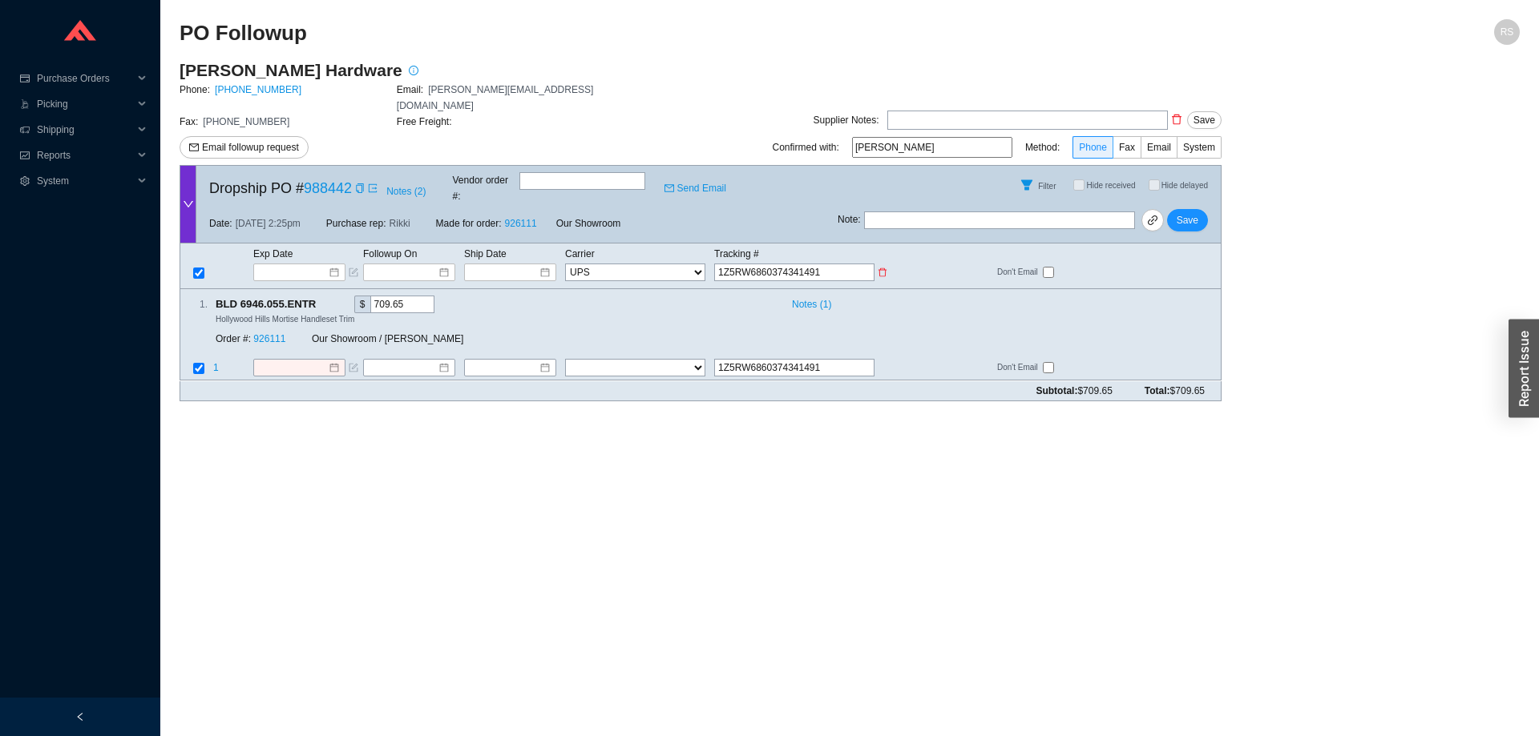
click option "UPS" at bounding box center [0, 0] width 0 height 0
select select "2"
click at [520, 264] on input at bounding box center [504, 272] width 68 height 16
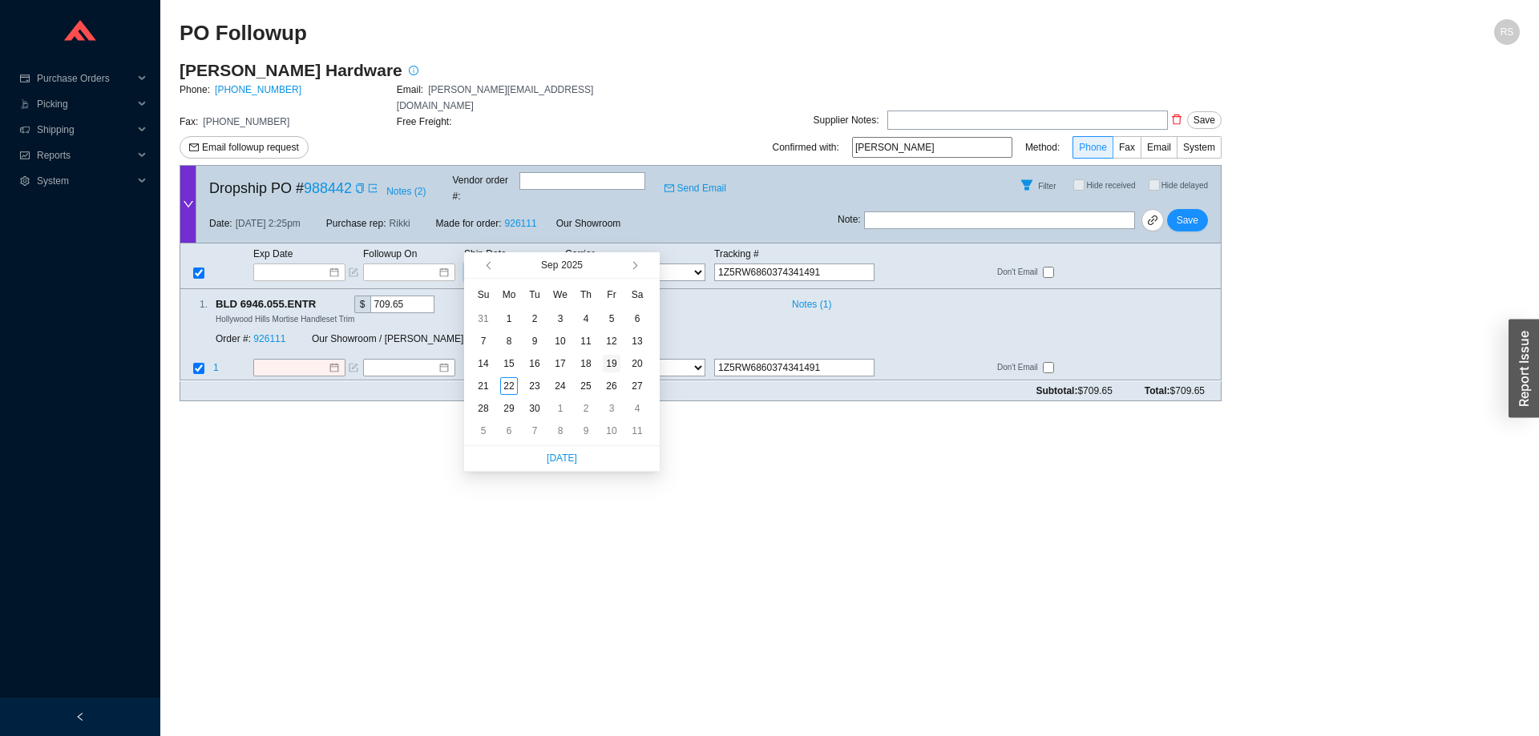
type input "[DATE]"
click at [609, 365] on div "19" at bounding box center [612, 364] width 18 height 18
type input "[DATE]"
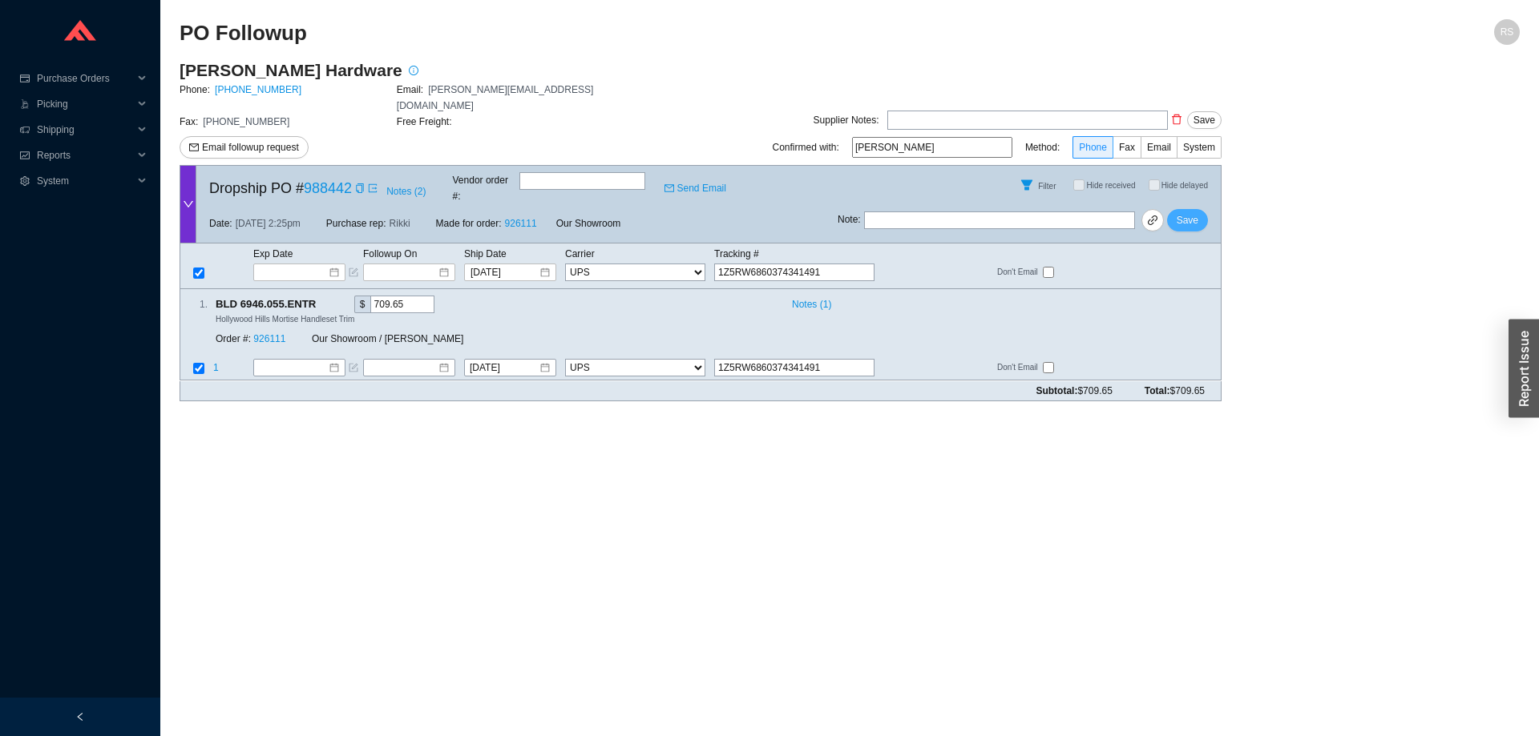
click at [1192, 212] on span "Save" at bounding box center [1187, 220] width 22 height 16
checkbox input "true"
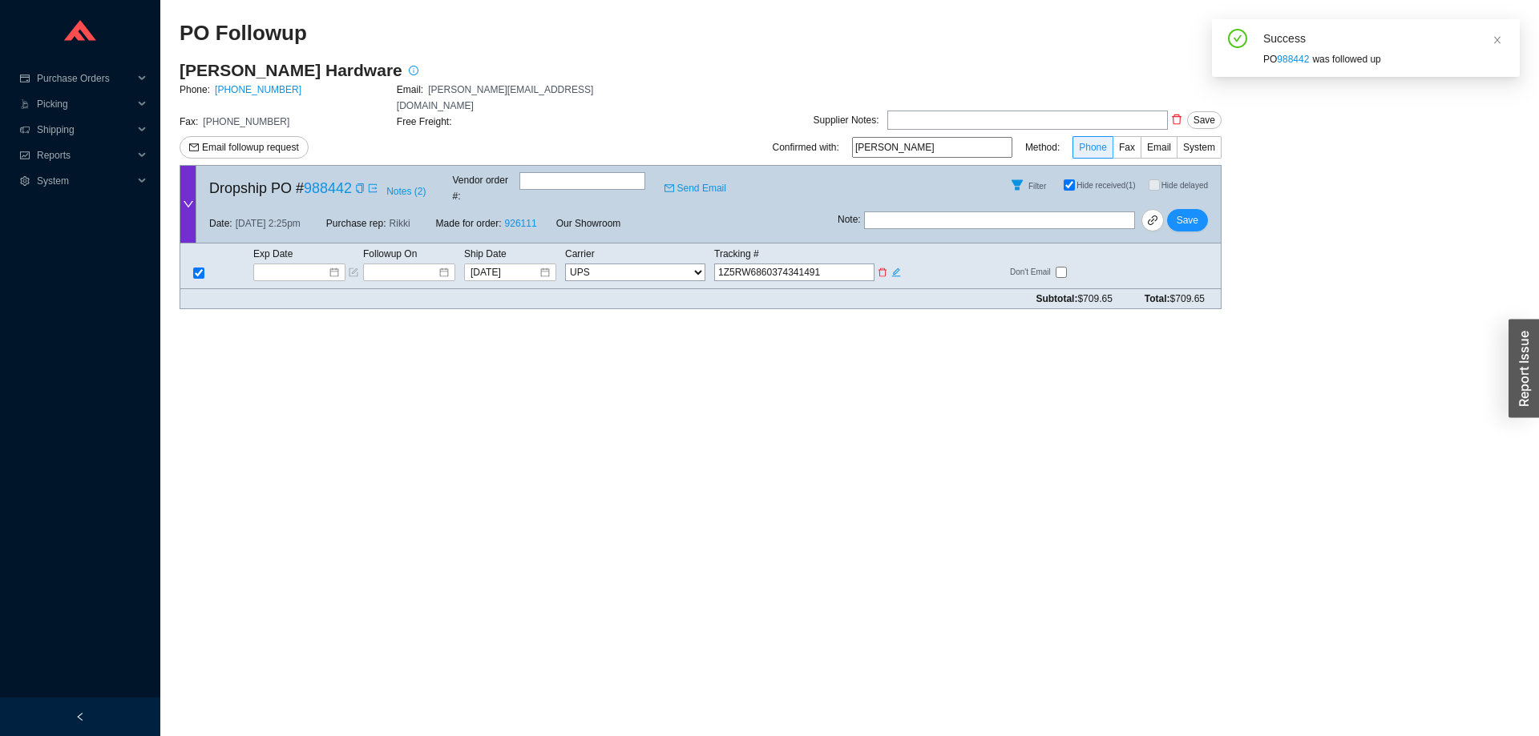
drag, startPoint x: 825, startPoint y: 239, endPoint x: 714, endPoint y: 243, distance: 111.5
click at [714, 264] on input "1Z5RW6860374341491" at bounding box center [794, 273] width 160 height 18
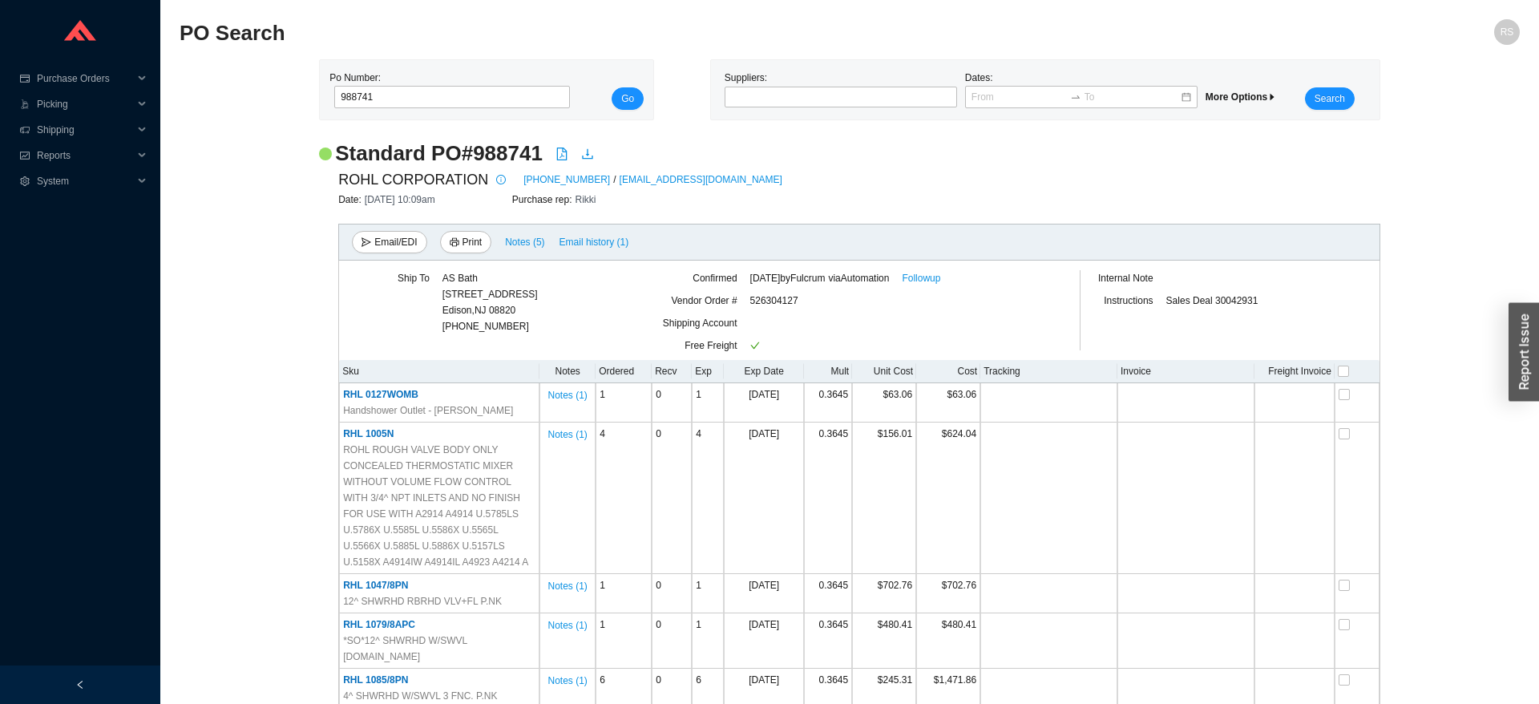
scroll to position [2604, 0]
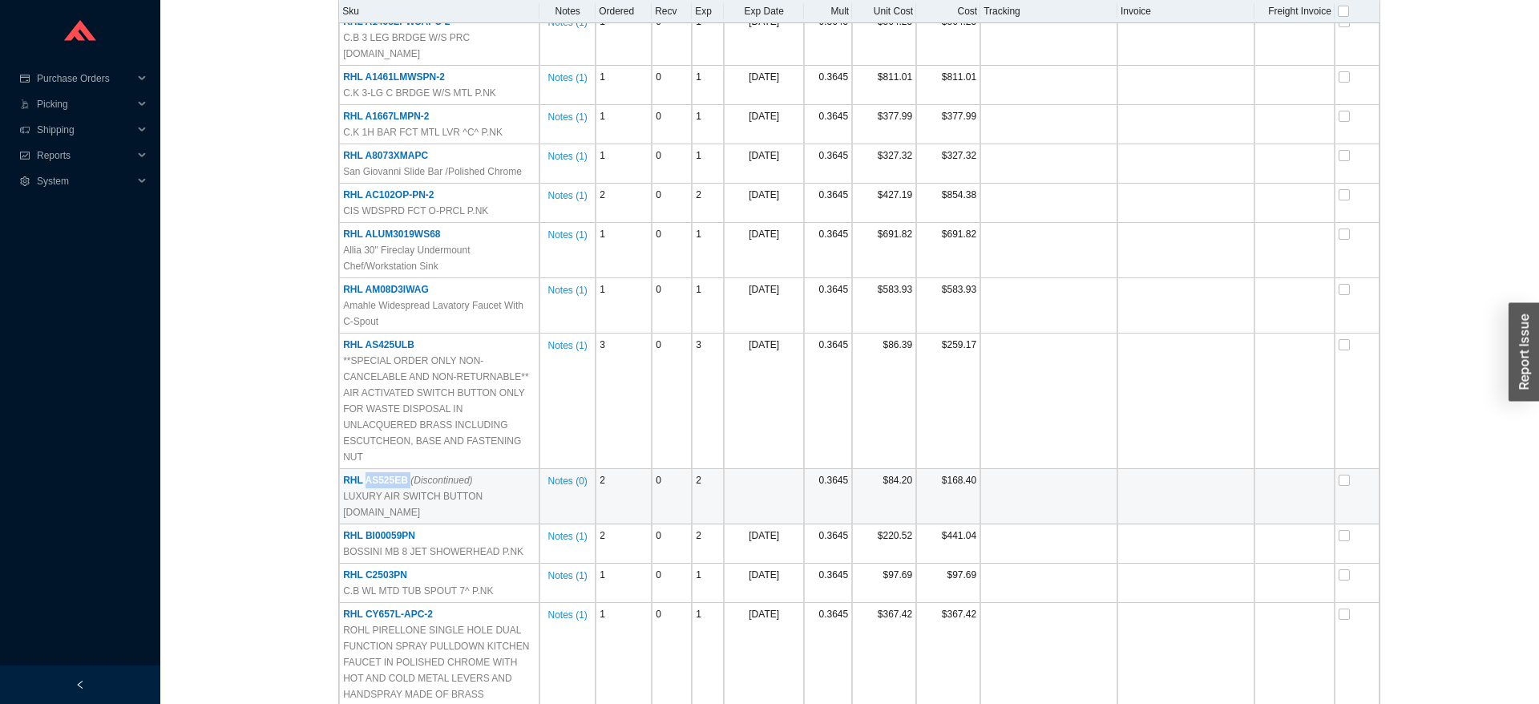
drag, startPoint x: 406, startPoint y: 349, endPoint x: 366, endPoint y: 353, distance: 40.3
click at [366, 474] on span "RHL AS525EB (Discontinued)" at bounding box center [407, 479] width 129 height 11
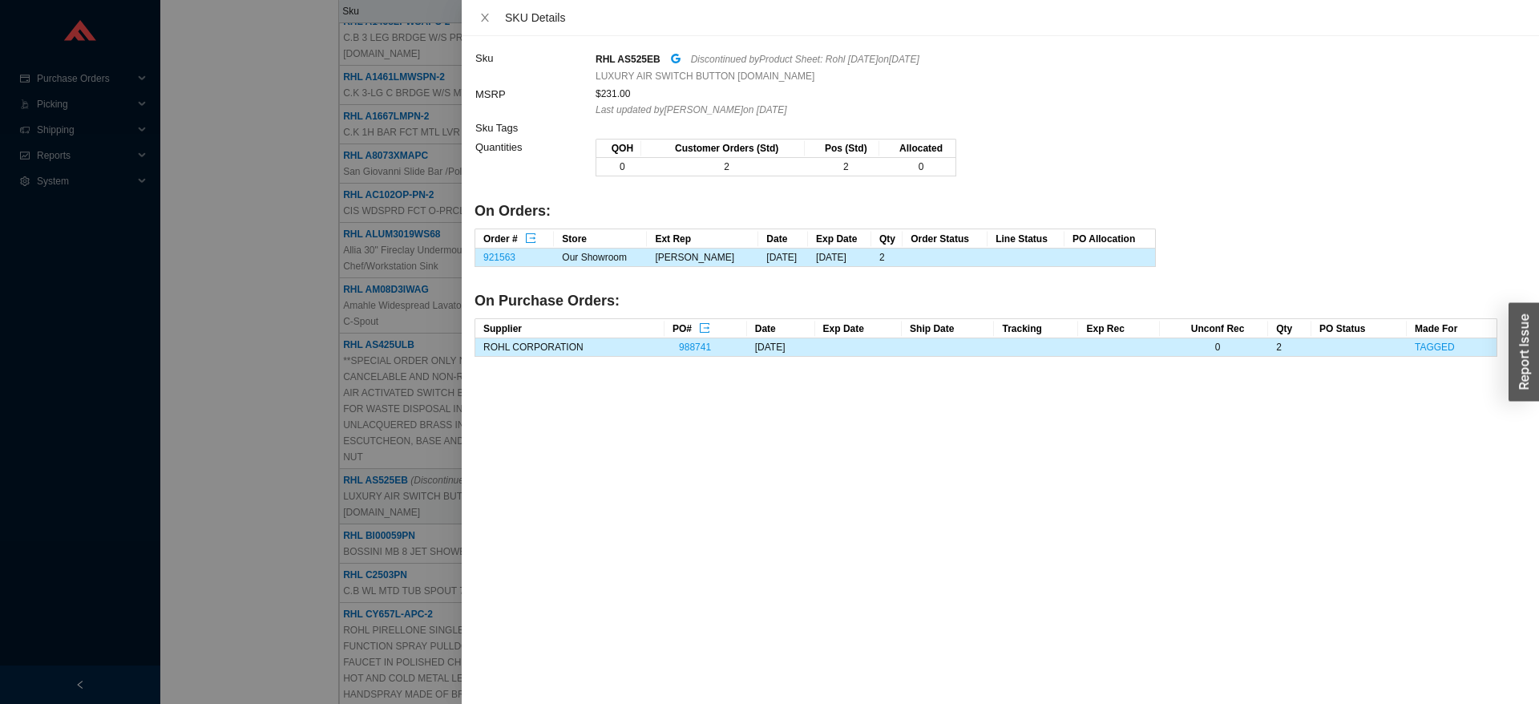
click at [625, 57] on strong "RHL AS525EB" at bounding box center [627, 59] width 65 height 11
copy strong "AS525EB"
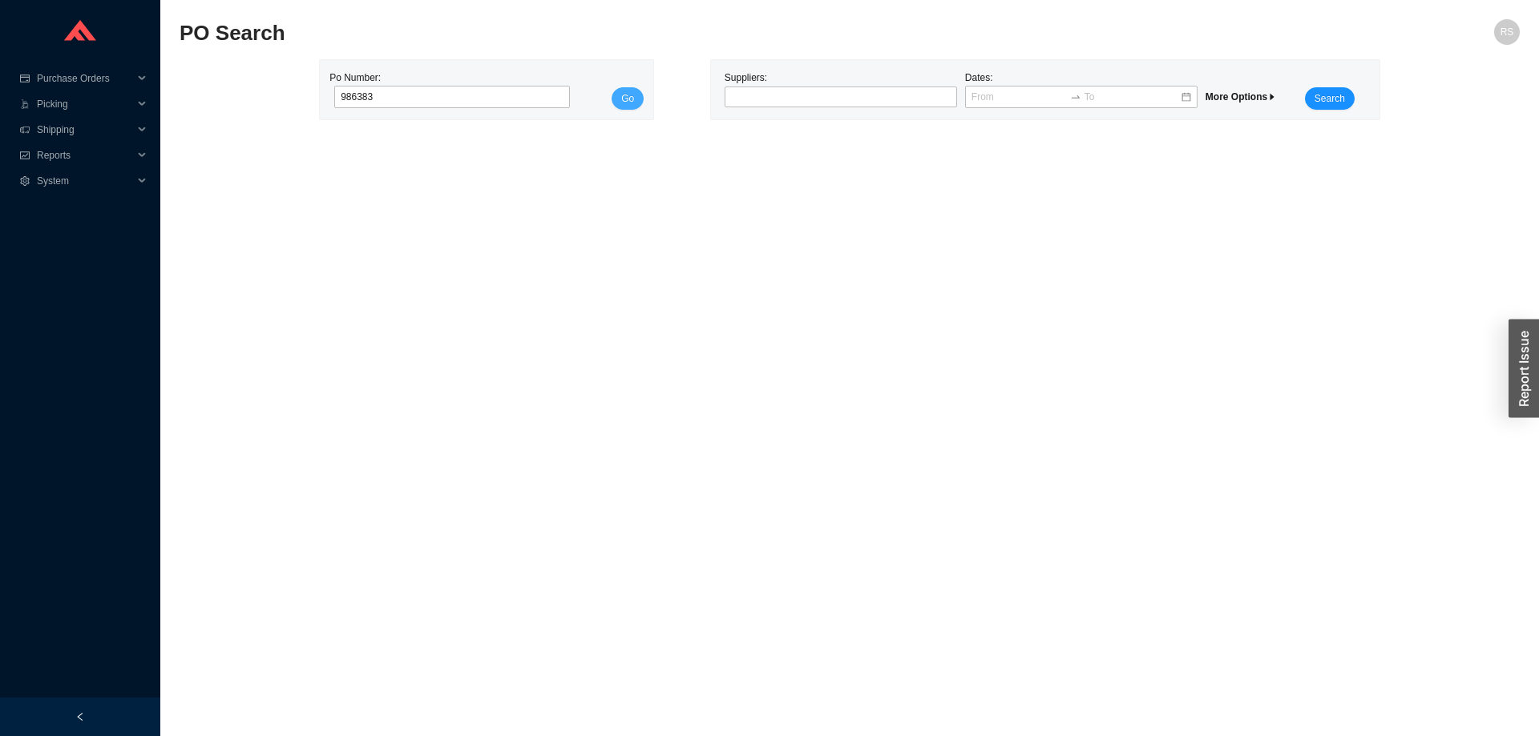
type input "986383"
click at [623, 98] on span "Go" at bounding box center [627, 99] width 13 height 16
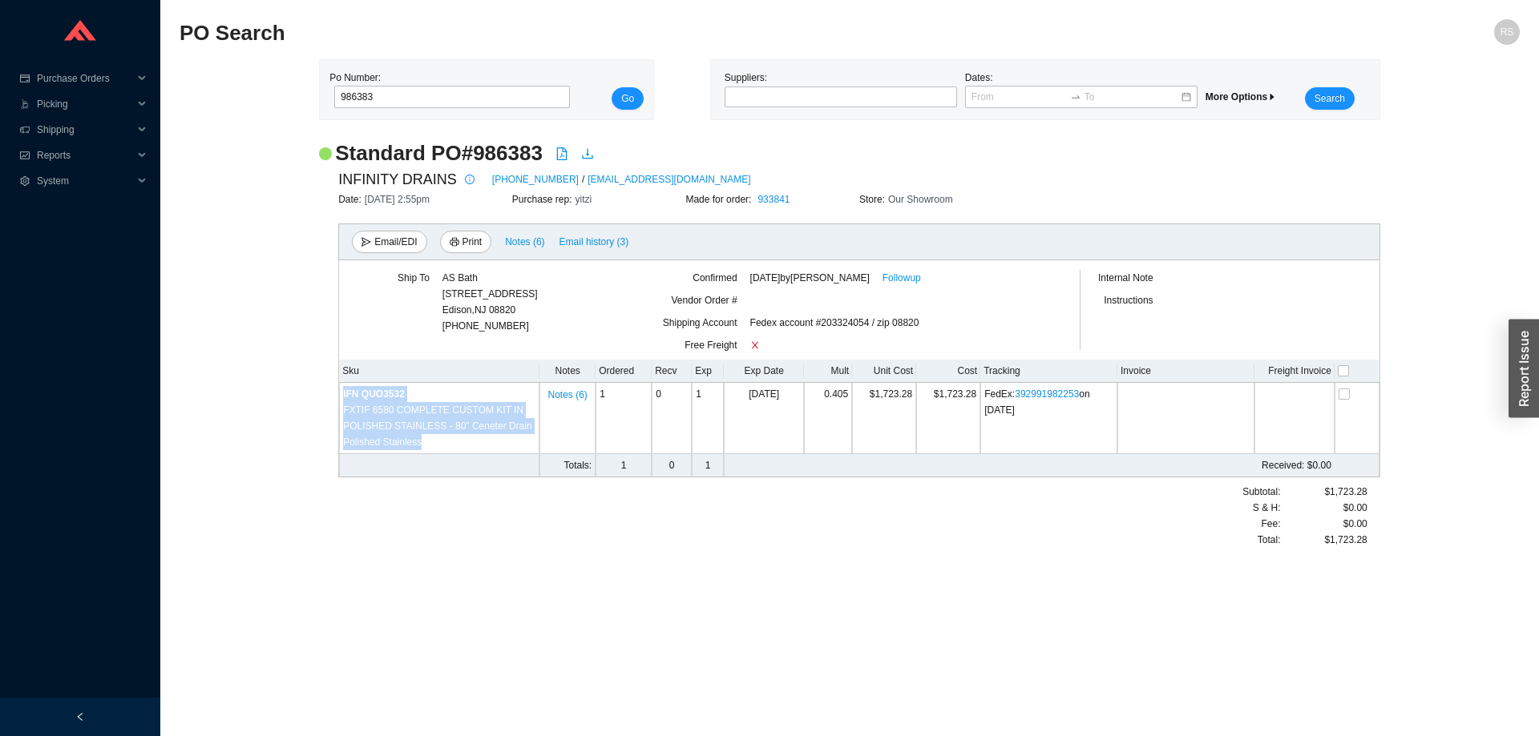
drag, startPoint x: 437, startPoint y: 448, endPoint x: 333, endPoint y: 388, distance: 119.6
click at [333, 388] on div "INFINITY DRAINS [PHONE_NUMBER] / [EMAIL_ADDRESS][DOMAIN_NAME] Date: [DATE] 2:55…" at bounding box center [849, 357] width 1061 height 381
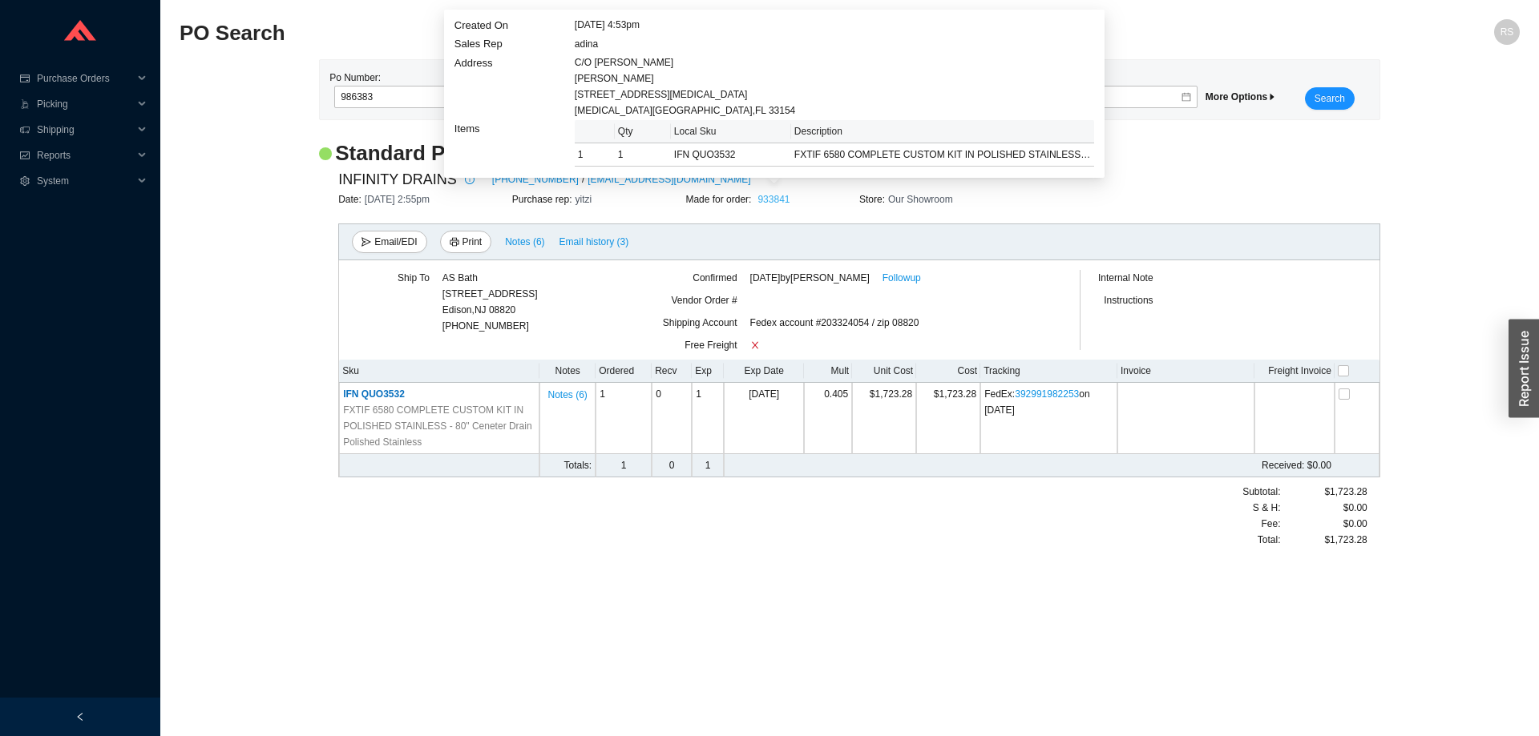
click at [772, 203] on link "933841" at bounding box center [773, 199] width 32 height 11
